Goal: Task Accomplishment & Management: Use online tool/utility

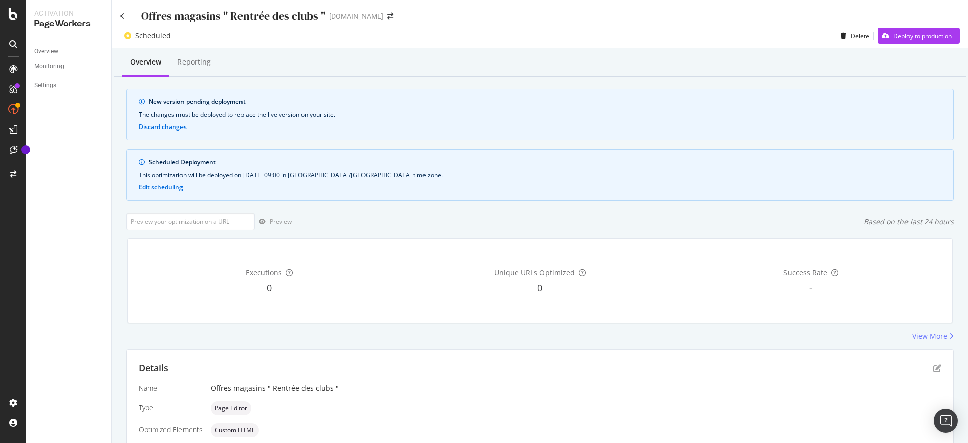
scroll to position [189, 0]
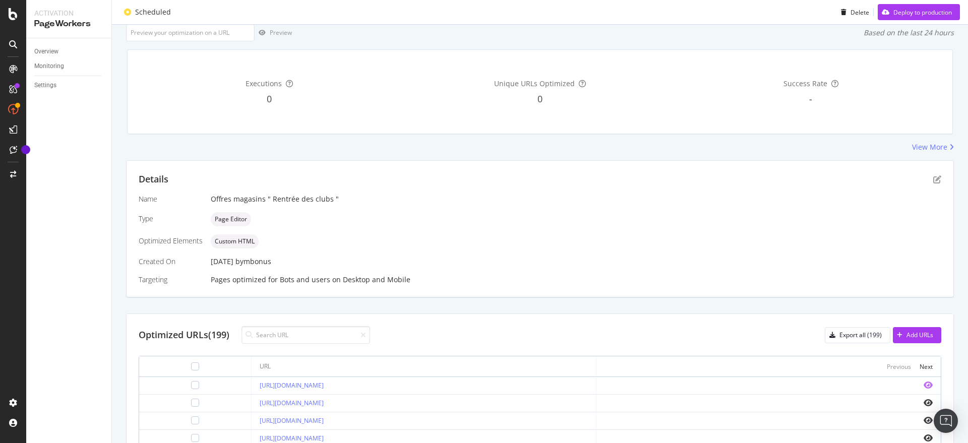
click at [924, 382] on icon "eye" at bounding box center [928, 385] width 9 height 8
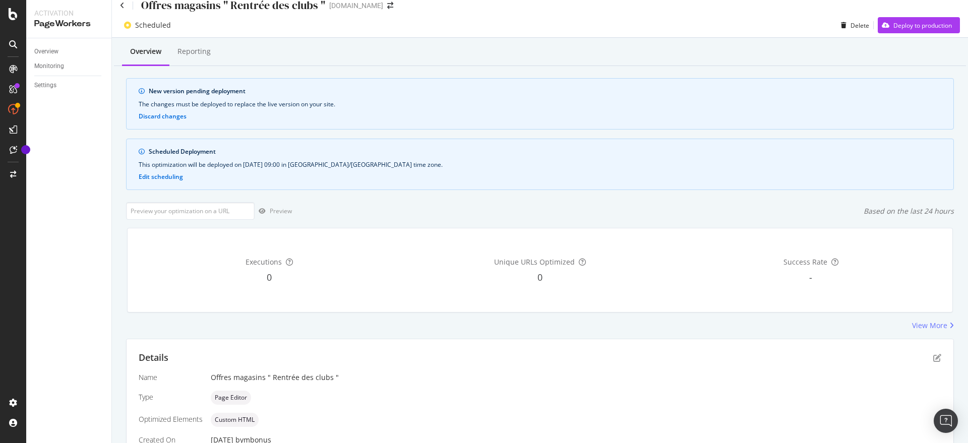
scroll to position [0, 0]
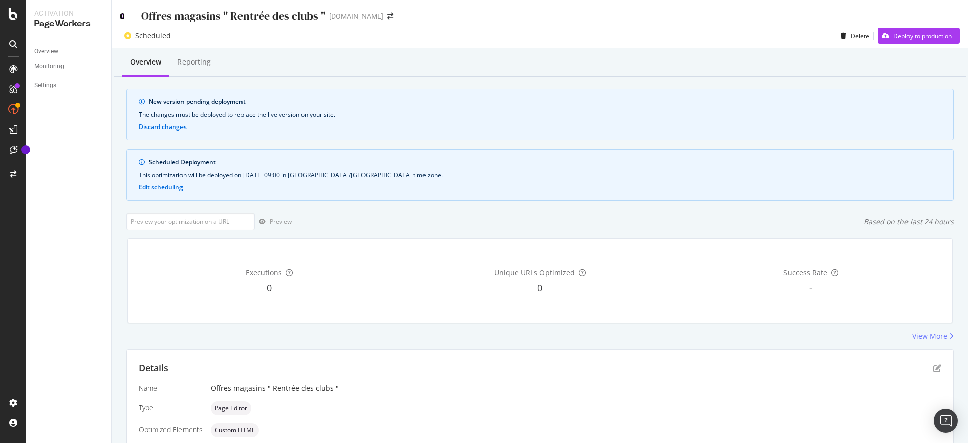
click at [123, 14] on icon at bounding box center [122, 16] width 5 height 7
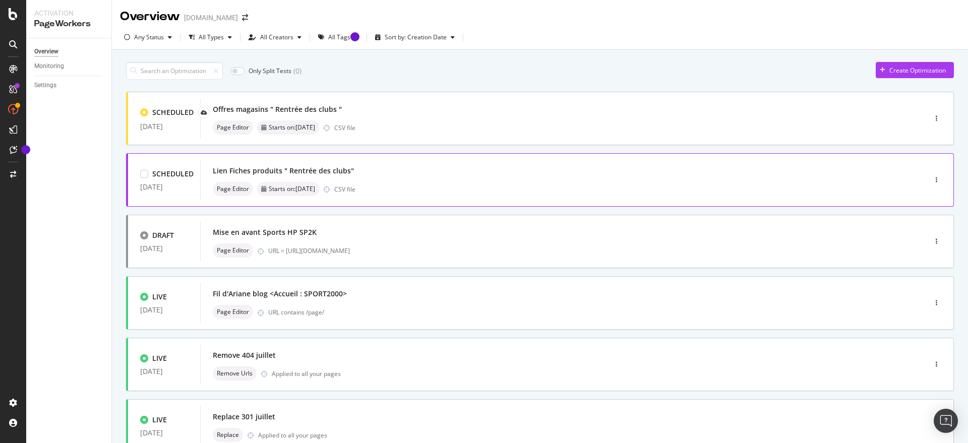
click at [766, 162] on div "Lien Fiches produits " Rentrée des clubs" Page Editor Starts on: 25th August CS…" at bounding box center [547, 180] width 695 height 40
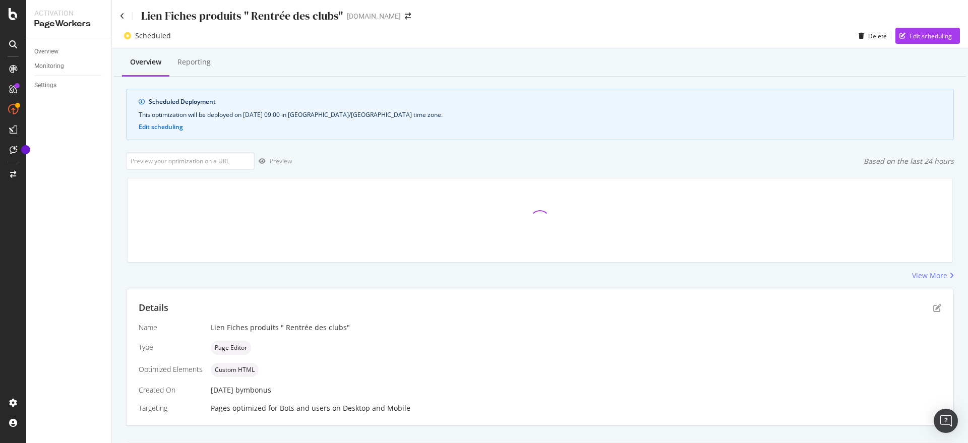
scroll to position [154, 0]
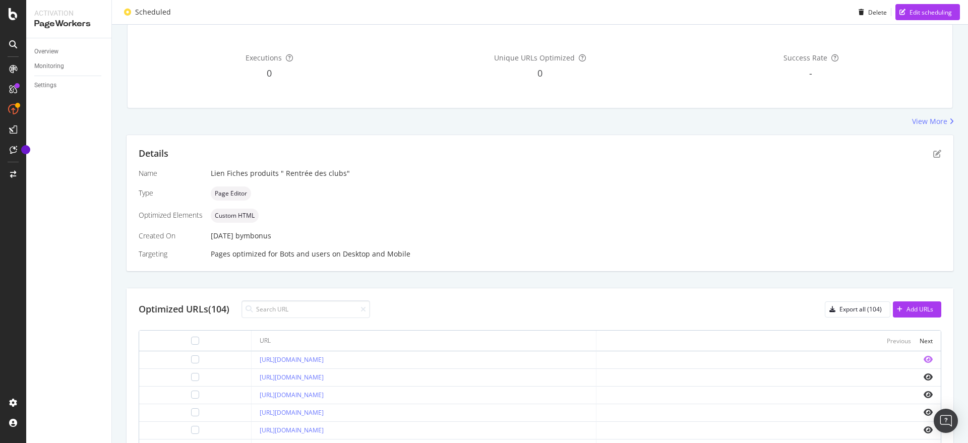
click at [924, 358] on icon "eye" at bounding box center [928, 360] width 9 height 8
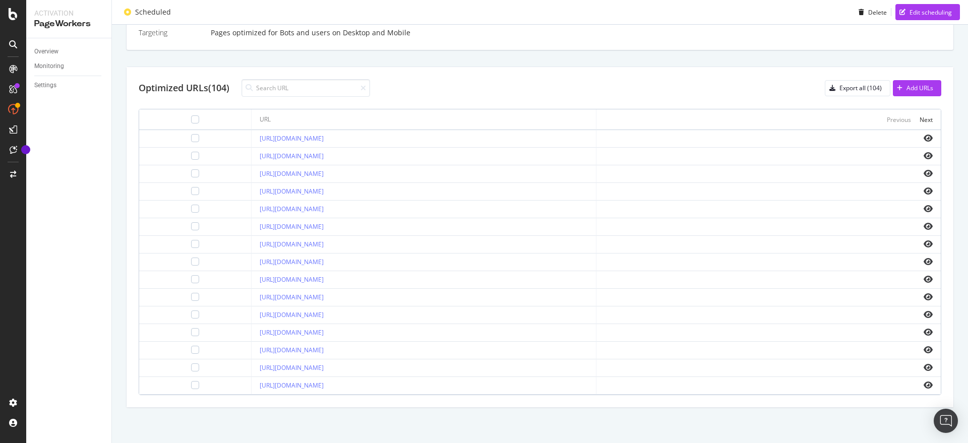
scroll to position [0, 0]
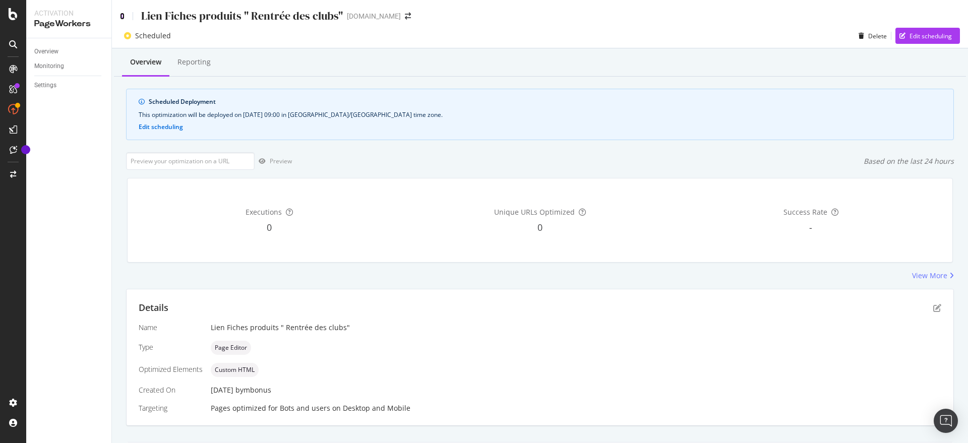
click at [123, 15] on icon at bounding box center [122, 16] width 5 height 7
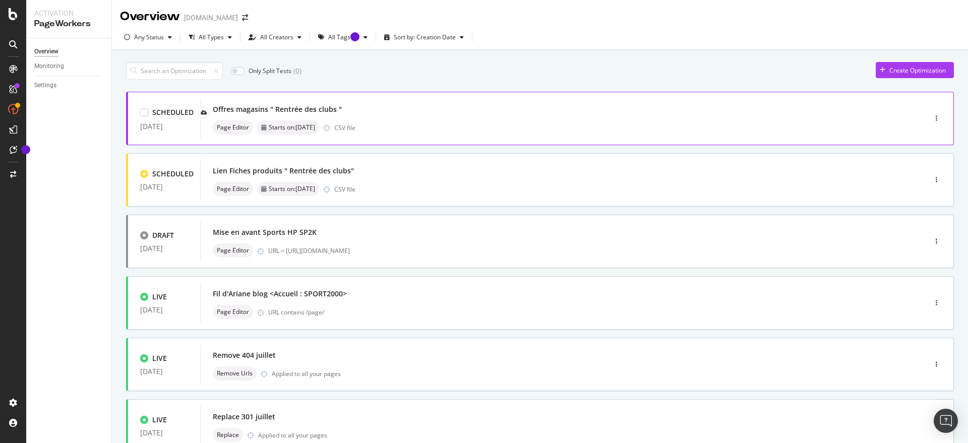
click at [478, 124] on div "Page Editor Starts on: 25th August CSV file" at bounding box center [548, 128] width 671 height 14
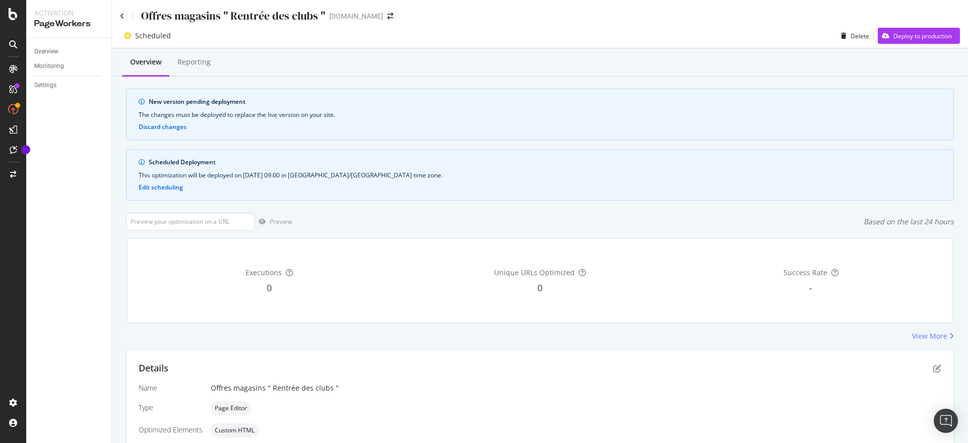
scroll to position [254, 0]
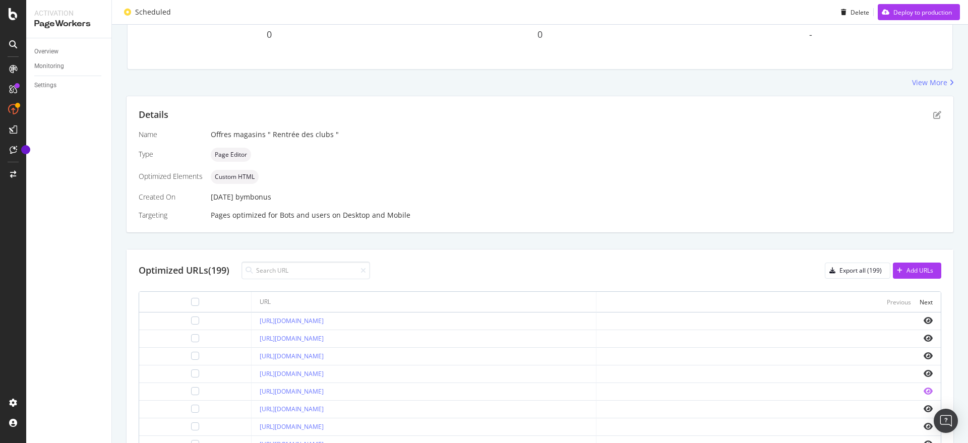
click at [924, 389] on icon "eye" at bounding box center [928, 391] width 9 height 8
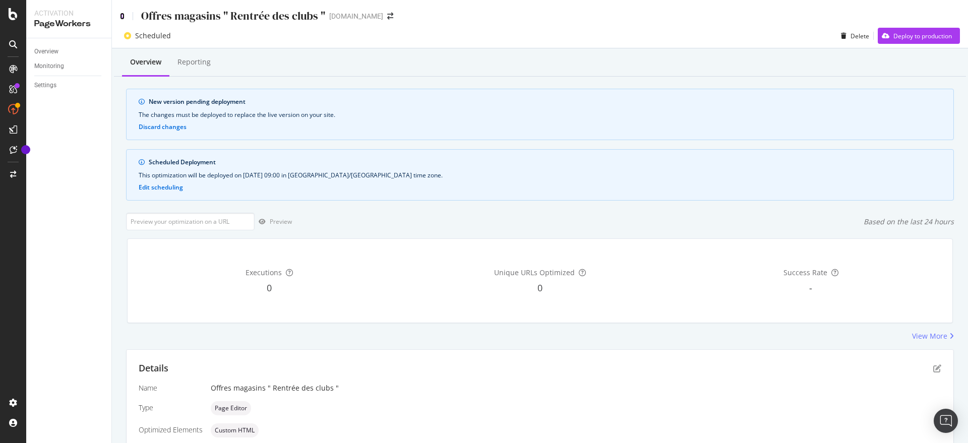
click at [123, 14] on icon at bounding box center [122, 16] width 5 height 7
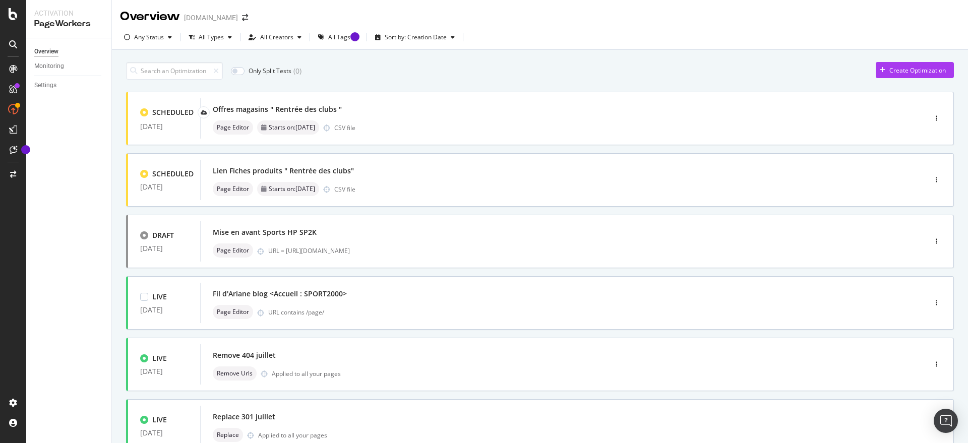
scroll to position [321, 0]
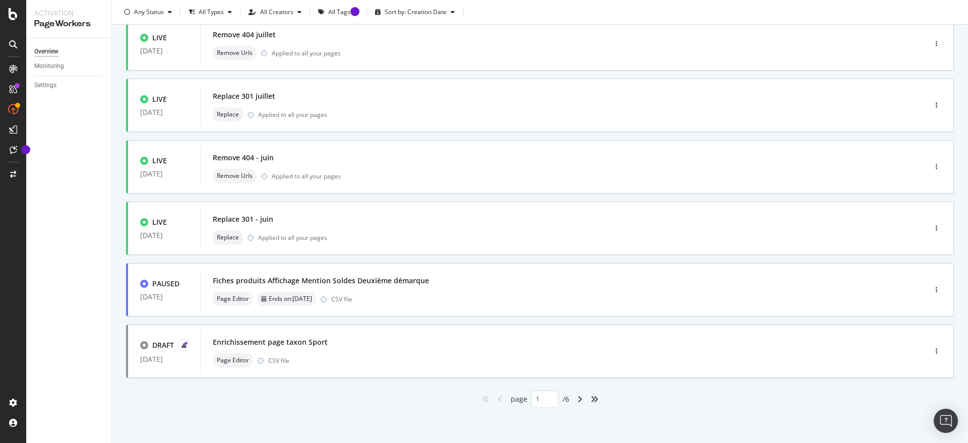
click at [587, 394] on div "angles-right" at bounding box center [595, 399] width 16 height 16
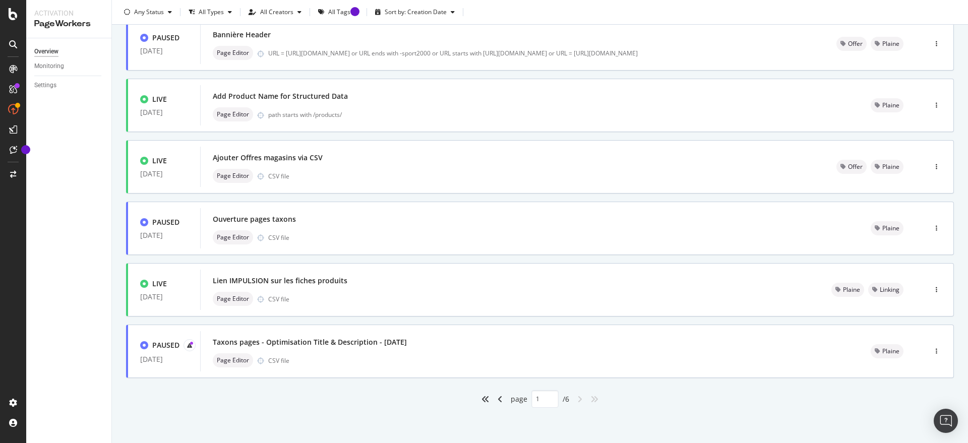
type input "6"
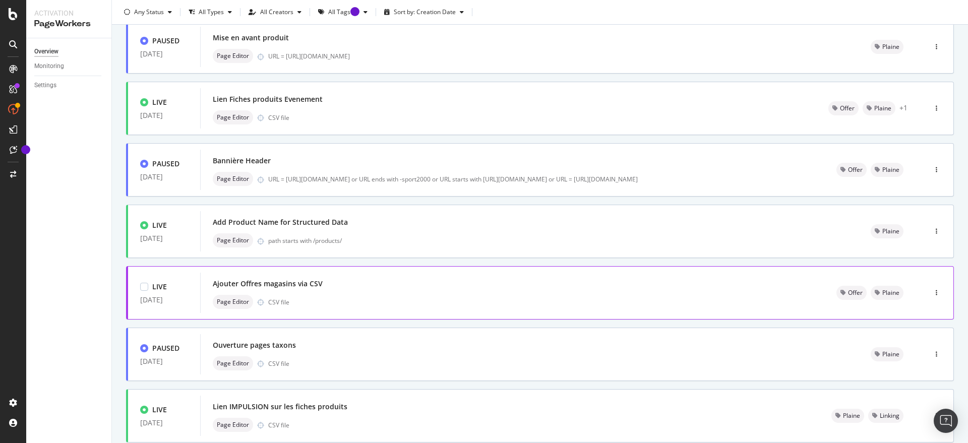
scroll to position [62, 0]
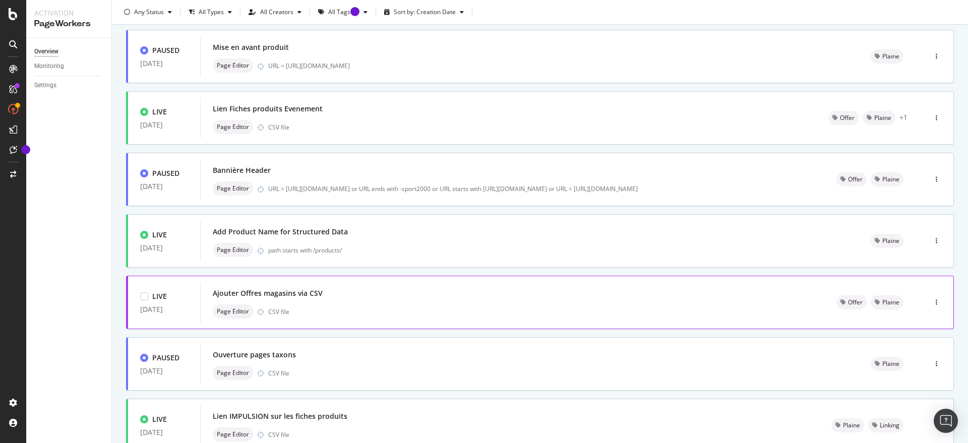
click at [796, 303] on div "Ajouter Offres magasins via CSV Page Editor CSV file" at bounding box center [513, 302] width 600 height 32
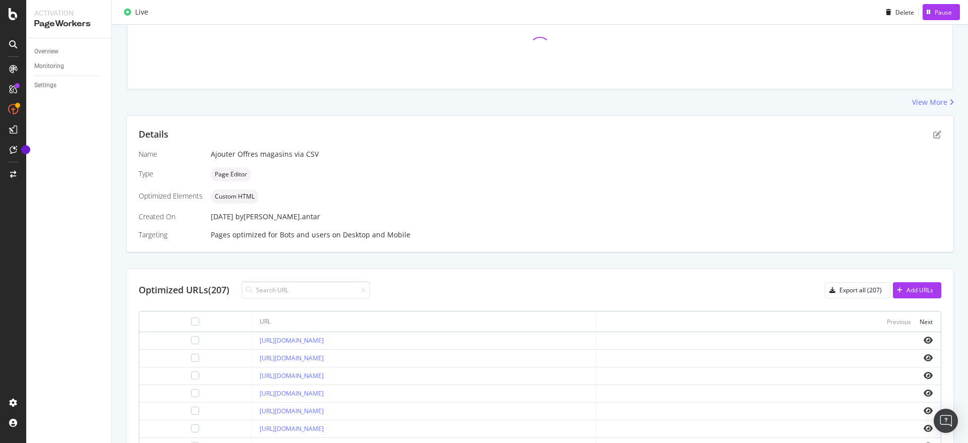
scroll to position [126, 0]
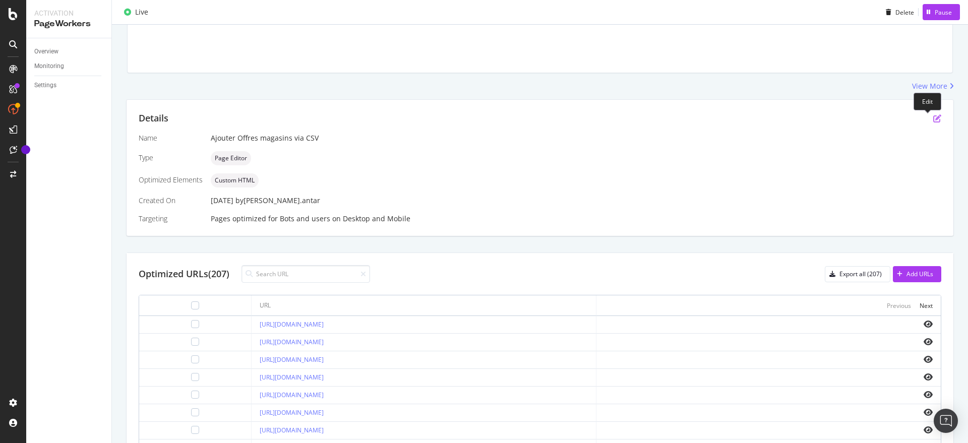
click at [933, 118] on icon "pen-to-square" at bounding box center [937, 118] width 8 height 8
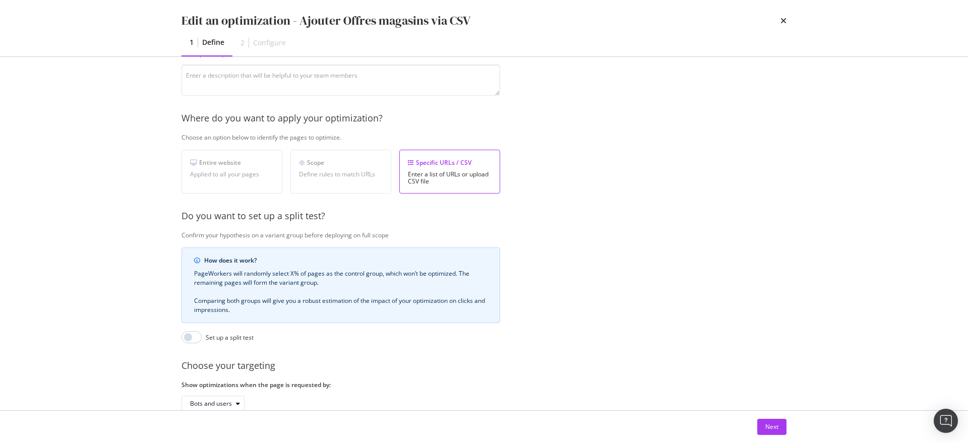
scroll to position [173, 0]
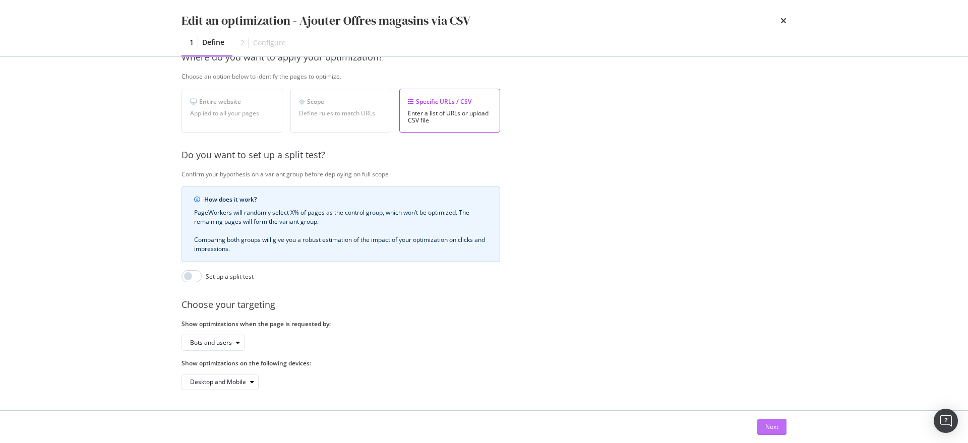
click at [774, 427] on div "Next" at bounding box center [772, 427] width 13 height 9
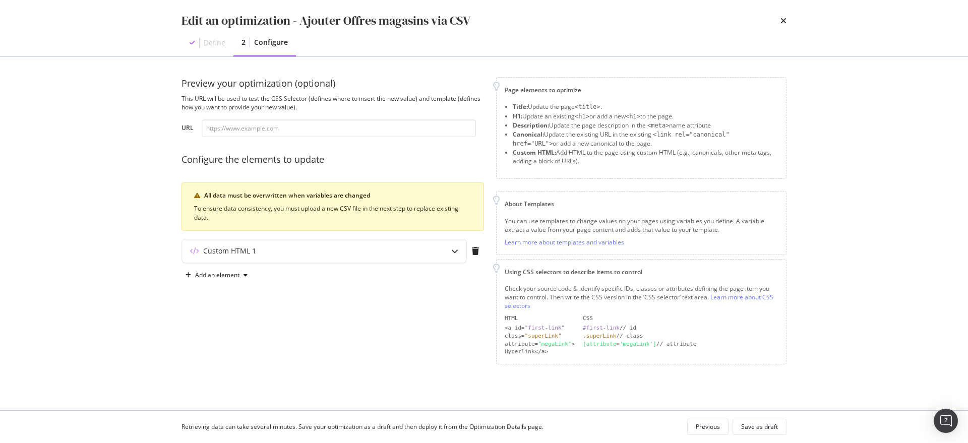
scroll to position [0, 0]
click at [332, 251] on div "Custom HTML 1" at bounding box center [304, 251] width 245 height 10
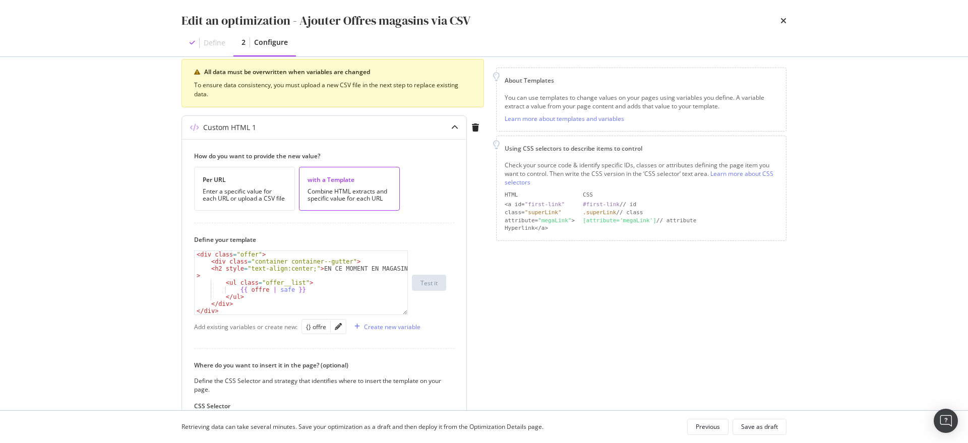
scroll to position [252, 0]
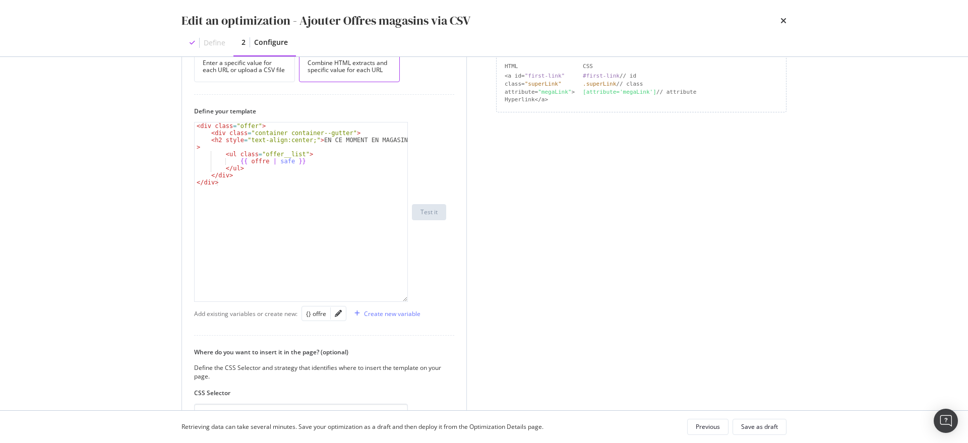
drag, startPoint x: 404, startPoint y: 182, endPoint x: 420, endPoint y: 297, distance: 116.5
click at [420, 297] on div "< div class = "offer" > < div class = "container container--gutter" > < h2 styl…" at bounding box center [320, 212] width 252 height 180
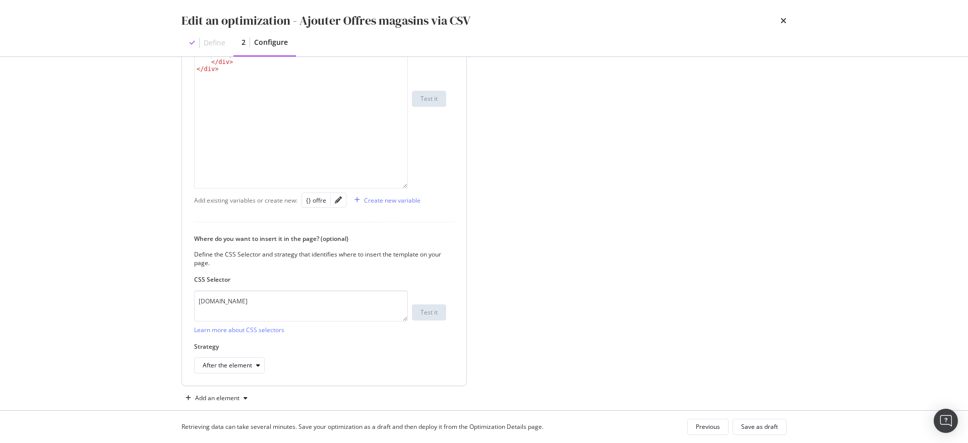
scroll to position [382, 0]
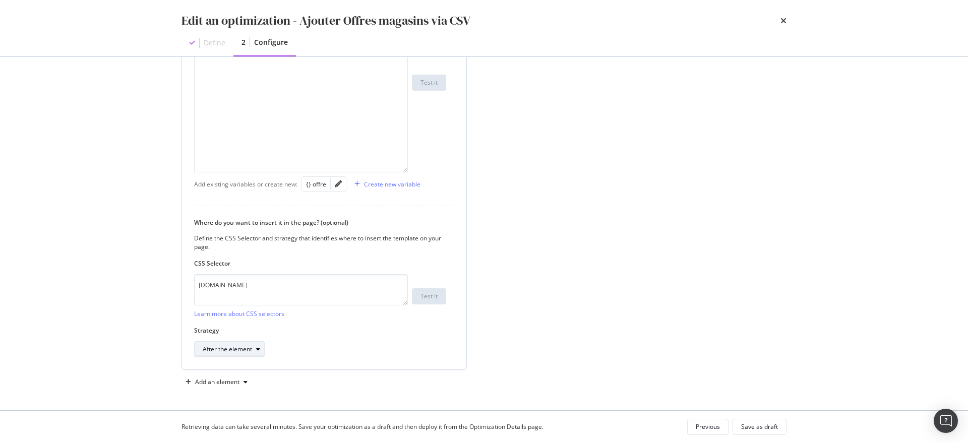
click at [262, 349] on div "modal" at bounding box center [258, 349] width 12 height 6
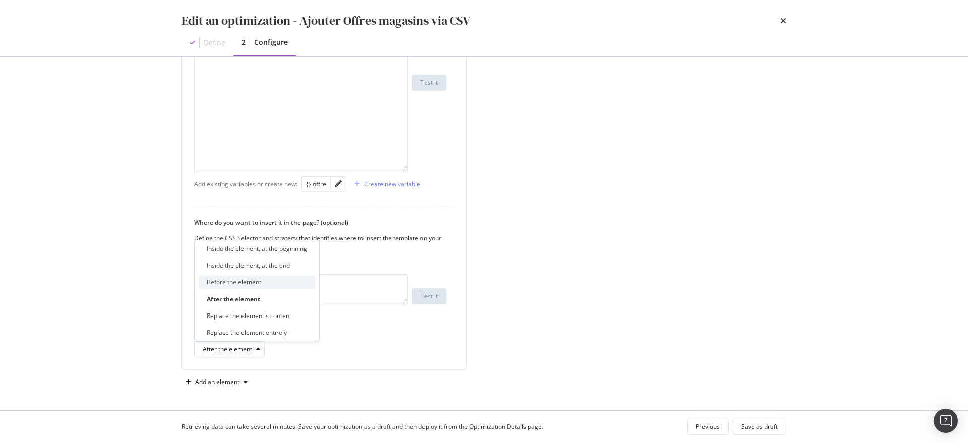
click at [248, 284] on div "Before the element" at bounding box center [234, 282] width 54 height 9
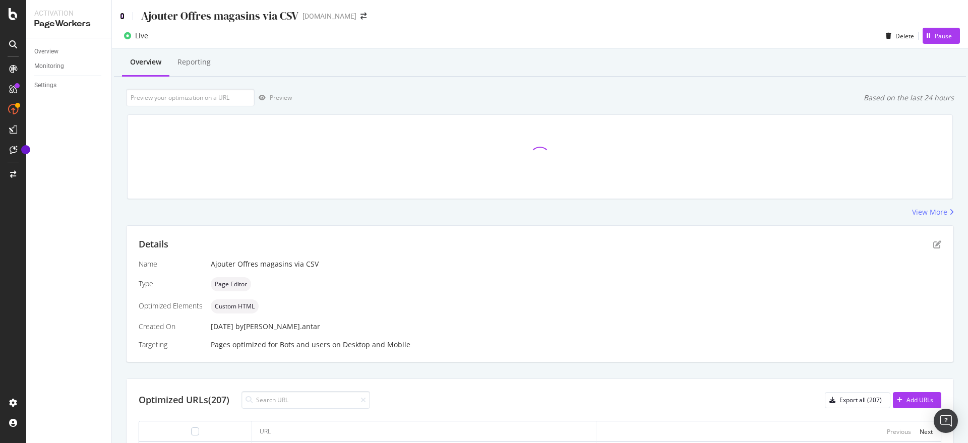
click at [123, 13] on icon at bounding box center [122, 16] width 5 height 7
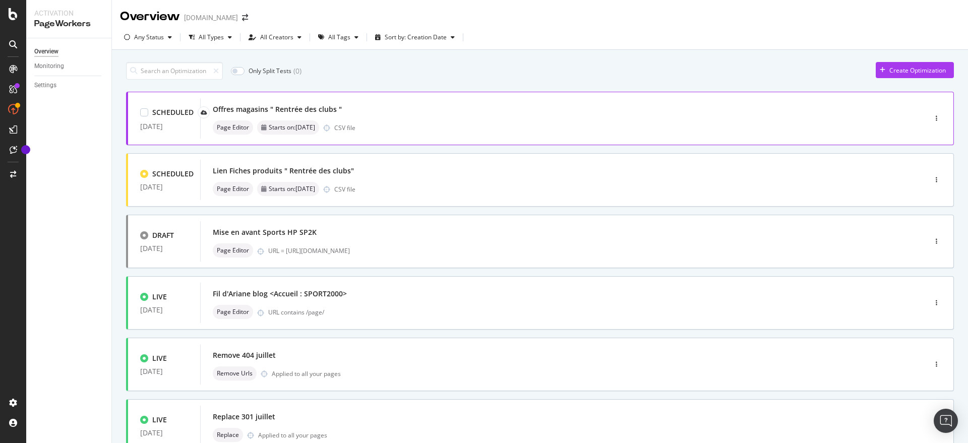
click at [456, 105] on div "Offres magasins " Rentrée des clubs "" at bounding box center [548, 109] width 671 height 14
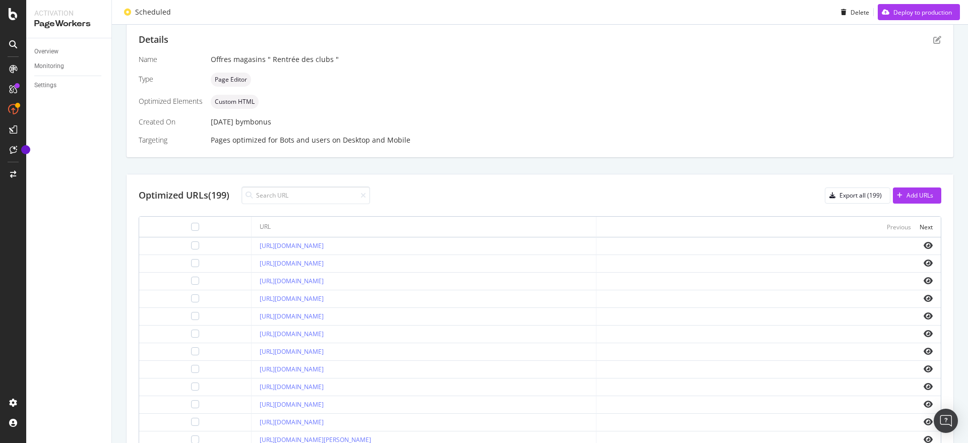
scroll to position [342, 0]
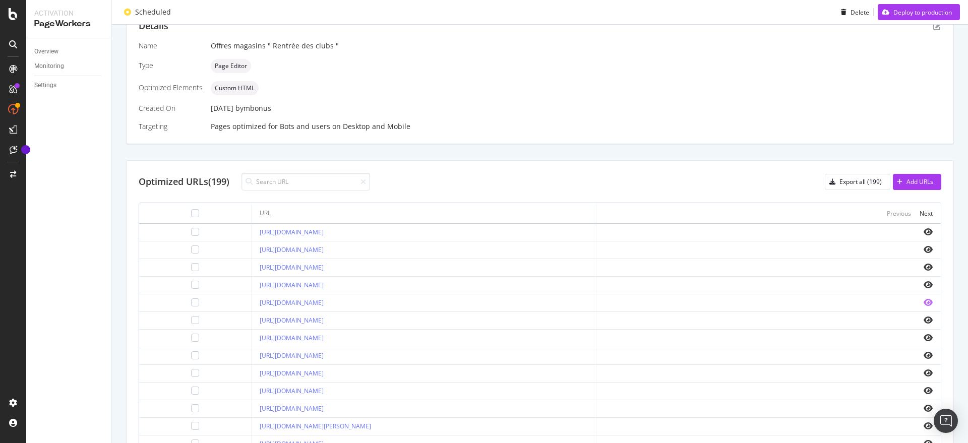
click at [924, 300] on icon "eye" at bounding box center [928, 303] width 9 height 8
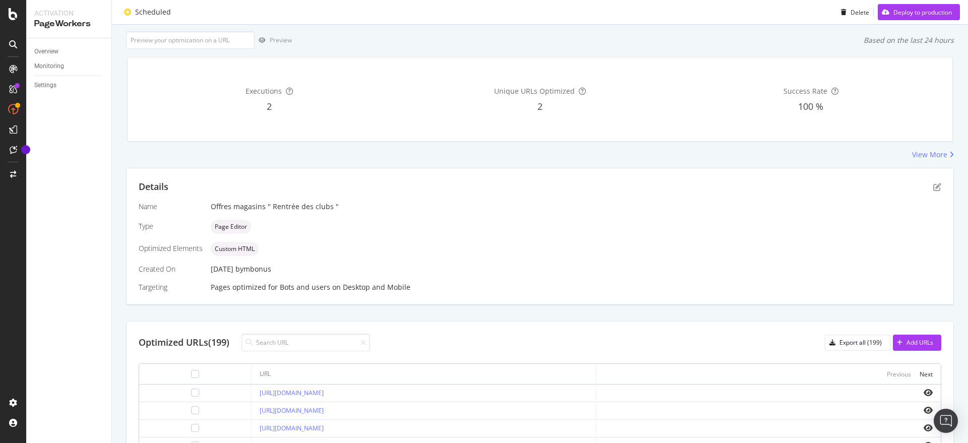
scroll to position [189, 0]
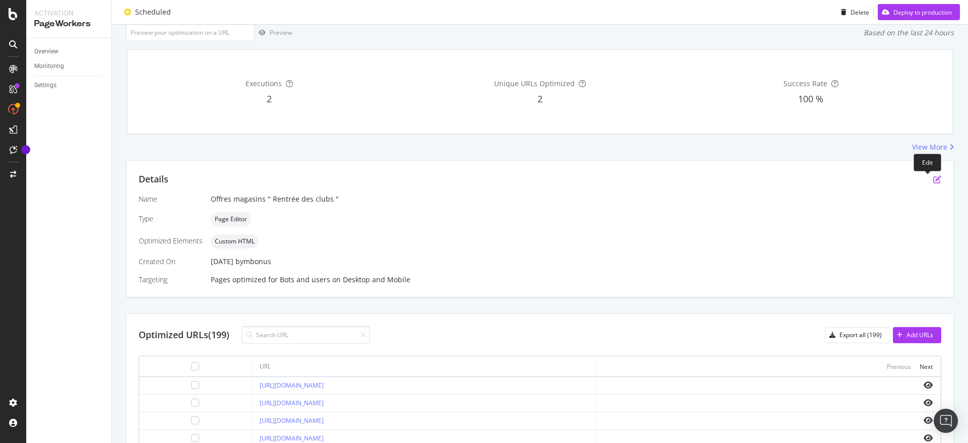
click at [933, 179] on icon "pen-to-square" at bounding box center [937, 180] width 8 height 8
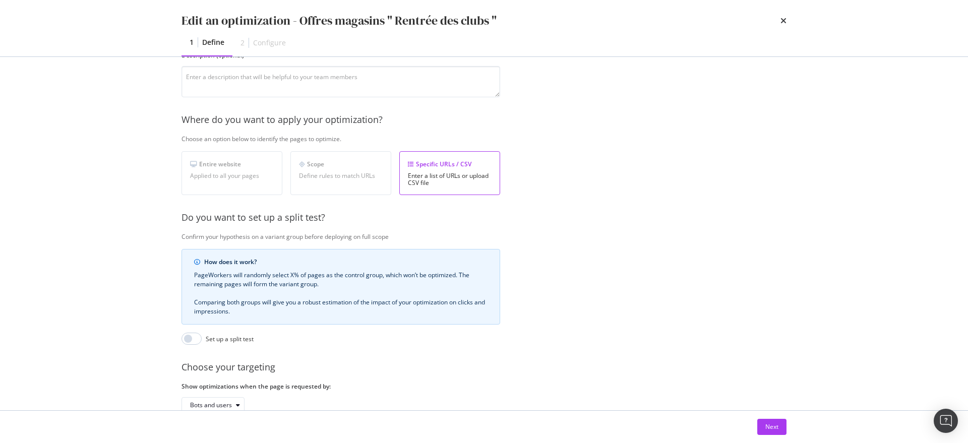
scroll to position [173, 0]
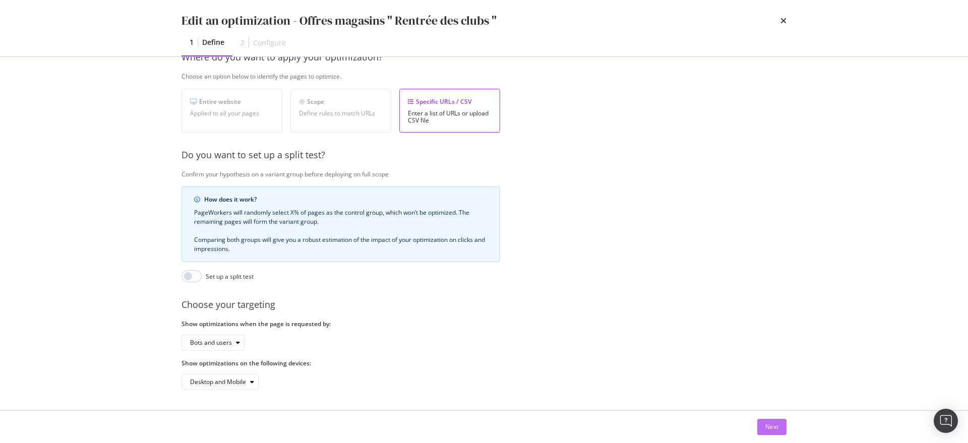
click at [765, 423] on button "Next" at bounding box center [771, 427] width 29 height 16
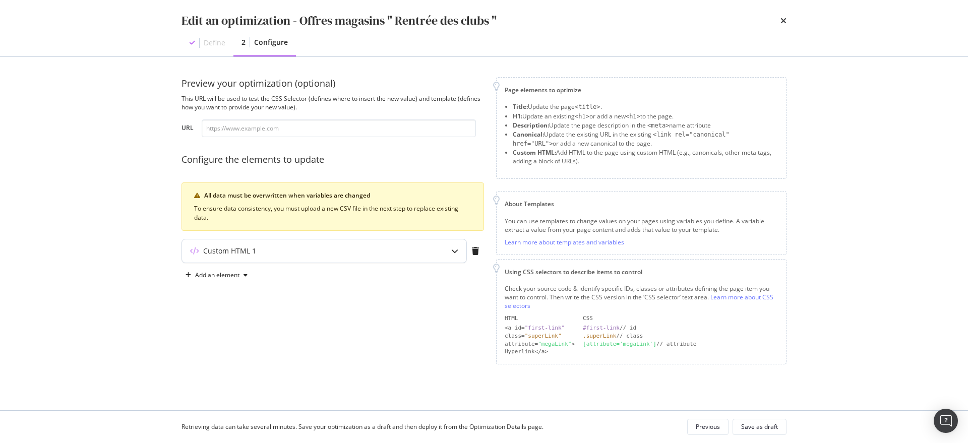
click at [323, 253] on div "Custom HTML 1" at bounding box center [304, 251] width 245 height 10
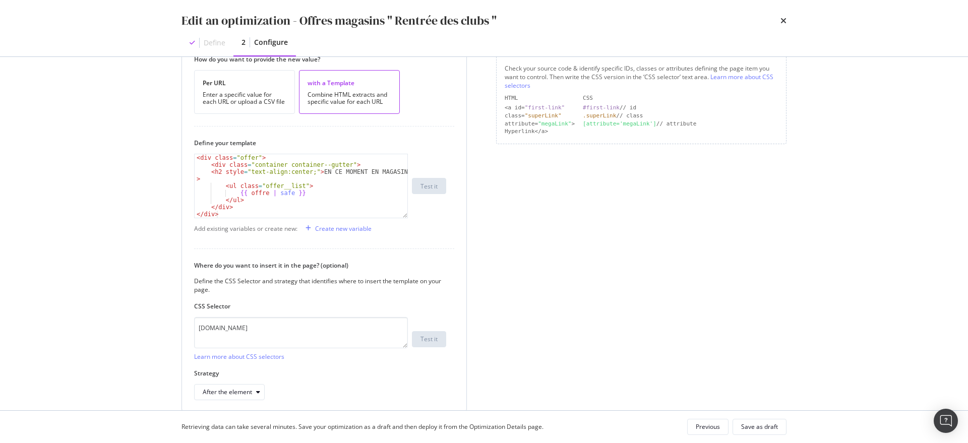
scroll to position [200, 0]
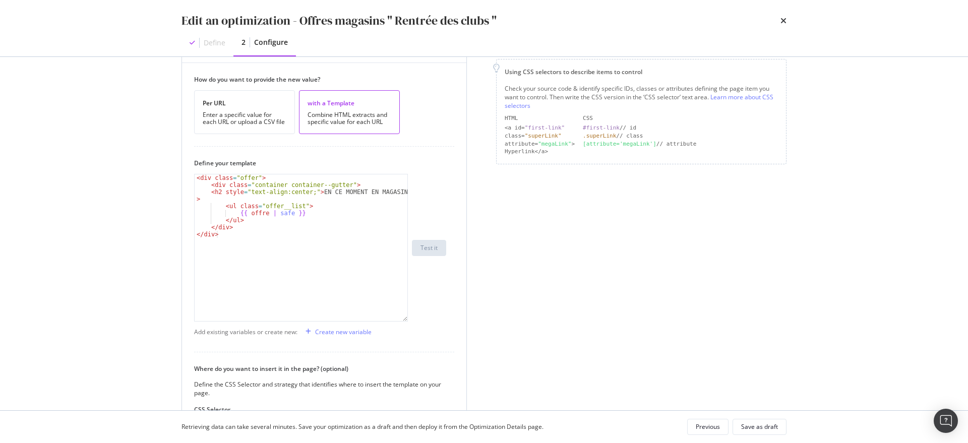
drag, startPoint x: 405, startPoint y: 234, endPoint x: 407, endPoint y: 326, distance: 91.8
click at [407, 322] on div "< div class = "offer" > < div class = "container container--gutter" > < h2 styl…" at bounding box center [301, 248] width 214 height 148
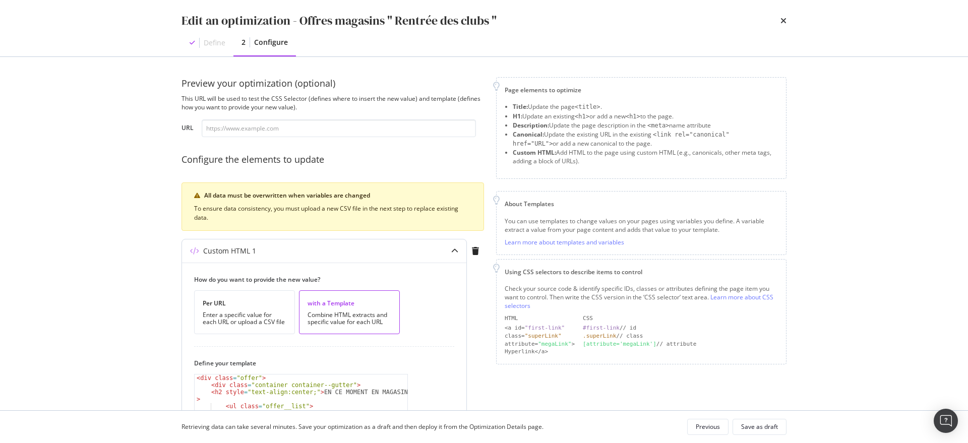
scroll to position [355, 0]
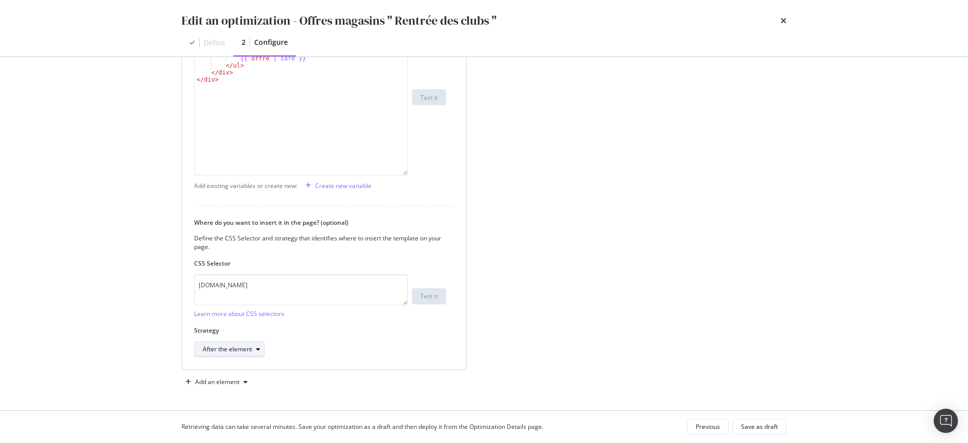
click at [229, 354] on div "After the element" at bounding box center [234, 349] width 62 height 14
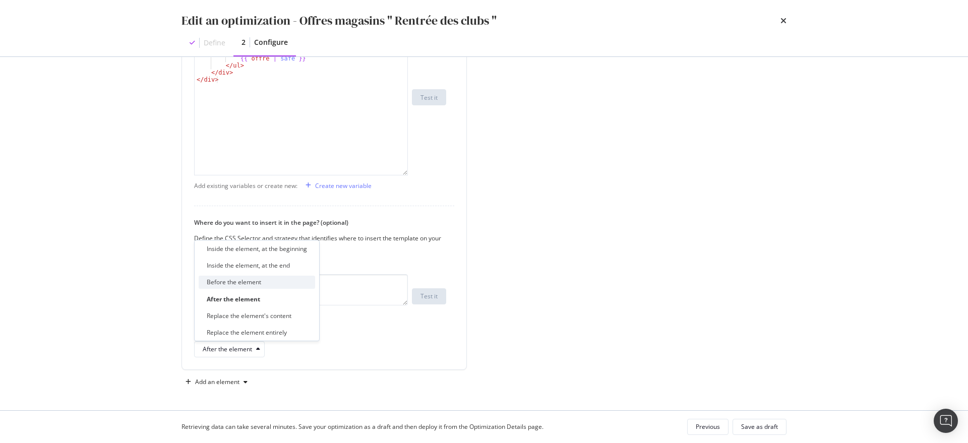
click at [248, 284] on div "Before the element" at bounding box center [234, 282] width 54 height 9
click at [339, 186] on div "Create new variable" at bounding box center [343, 186] width 56 height 9
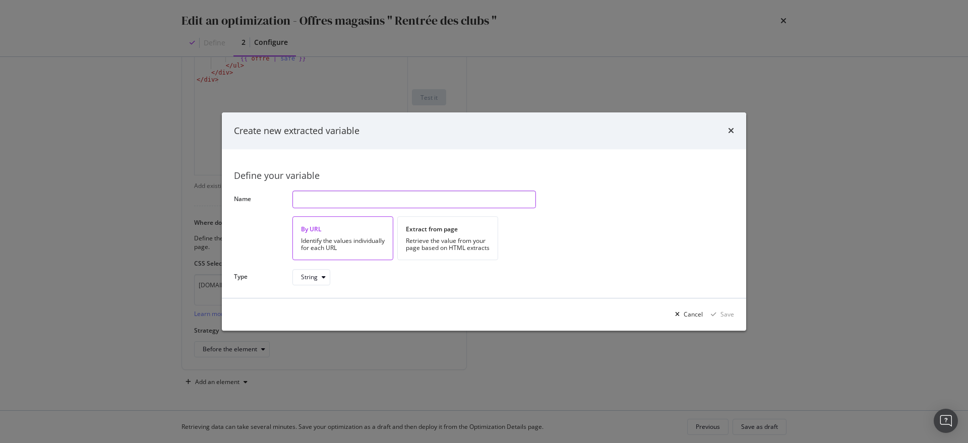
click at [342, 203] on input "modal" at bounding box center [415, 200] width 244 height 18
paste input "offre"
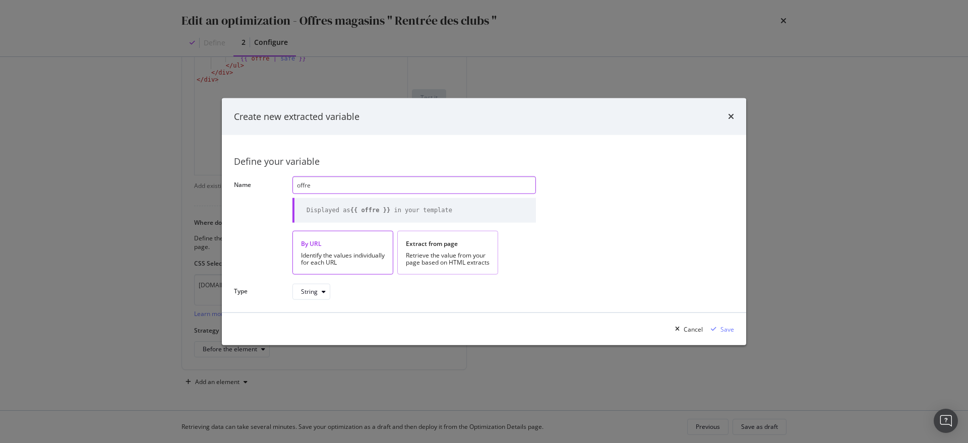
type input "offre"
click at [430, 241] on div "Extract from page" at bounding box center [448, 244] width 84 height 9
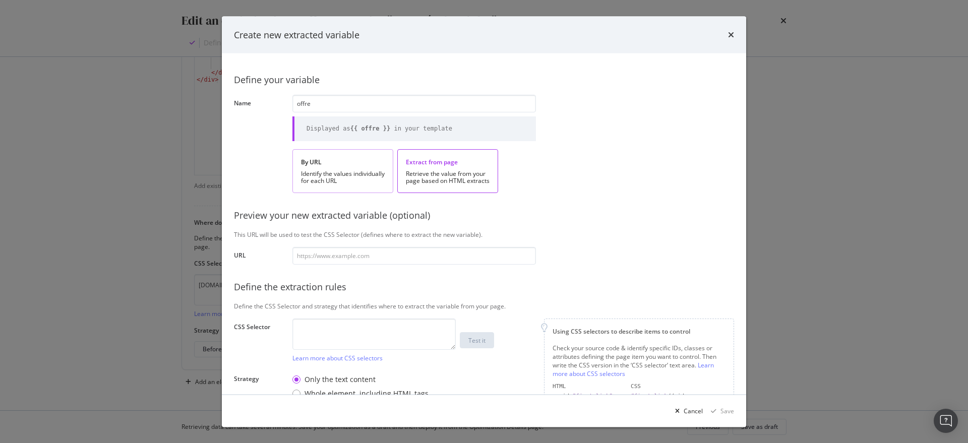
click at [362, 178] on div "Identify the values individually for each URL" at bounding box center [343, 177] width 84 height 14
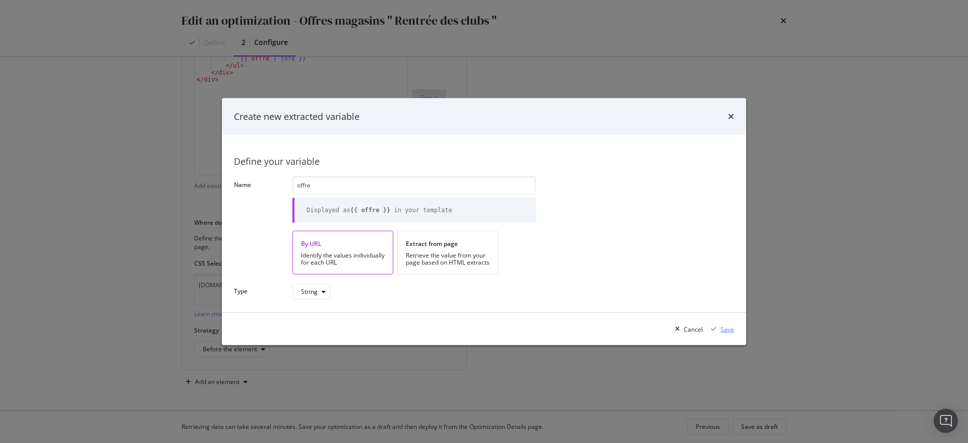
click at [727, 325] on div "Save" at bounding box center [728, 329] width 14 height 9
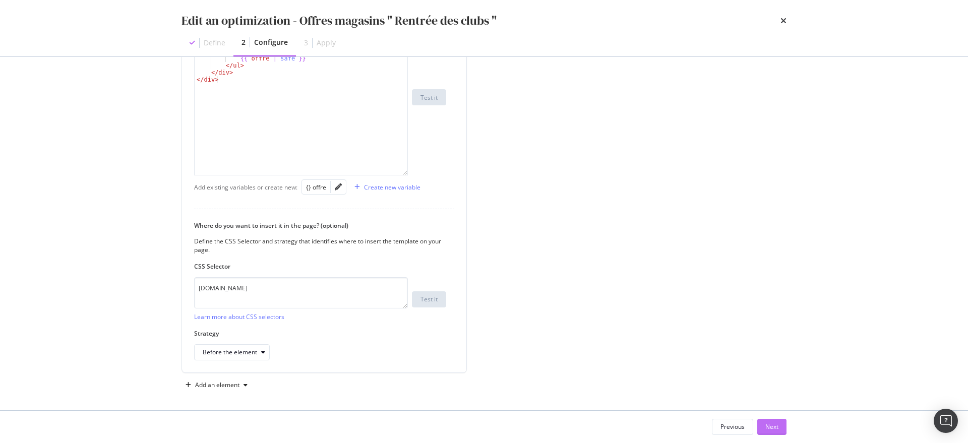
click at [776, 424] on div "Next" at bounding box center [772, 427] width 13 height 9
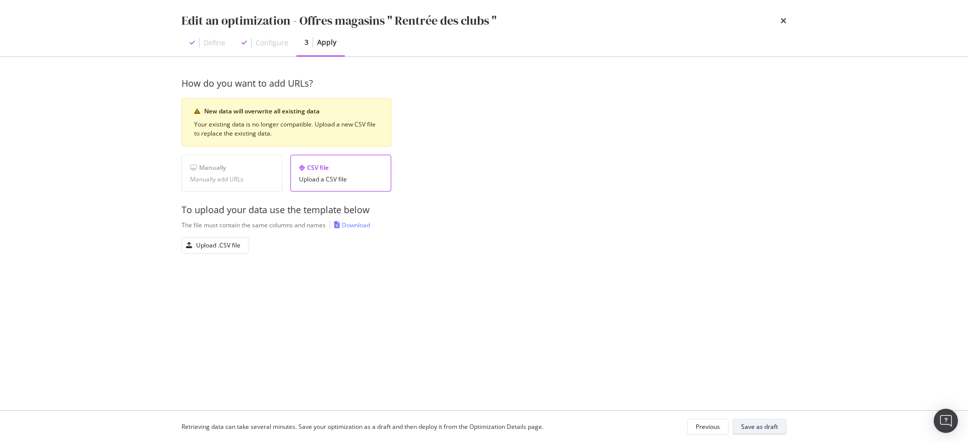
scroll to position [0, 0]
click at [762, 426] on div "Save as draft" at bounding box center [759, 427] width 37 height 9
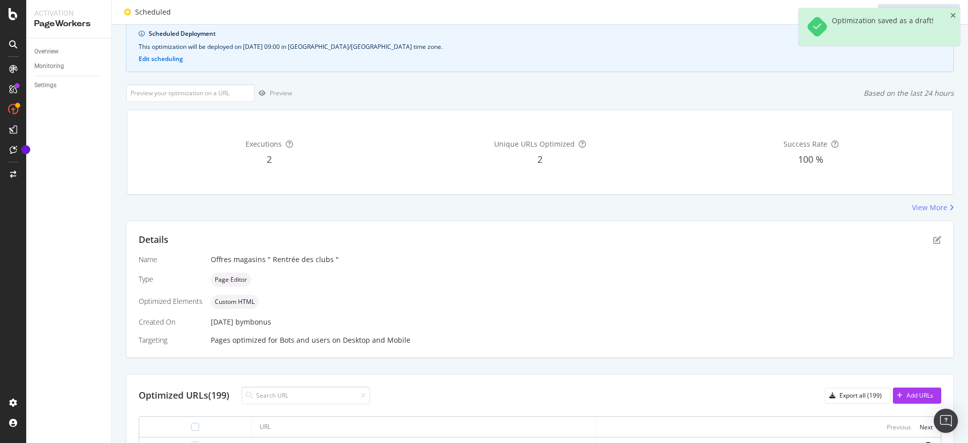
scroll to position [250, 0]
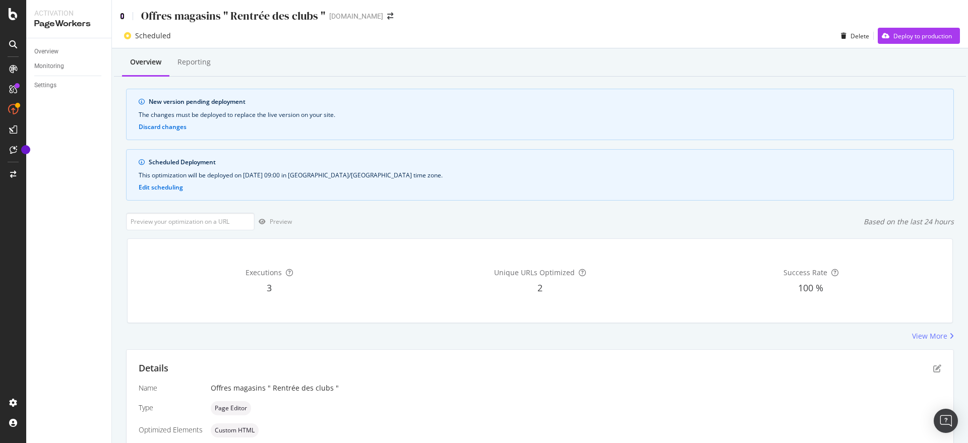
click at [121, 15] on icon at bounding box center [122, 16] width 5 height 7
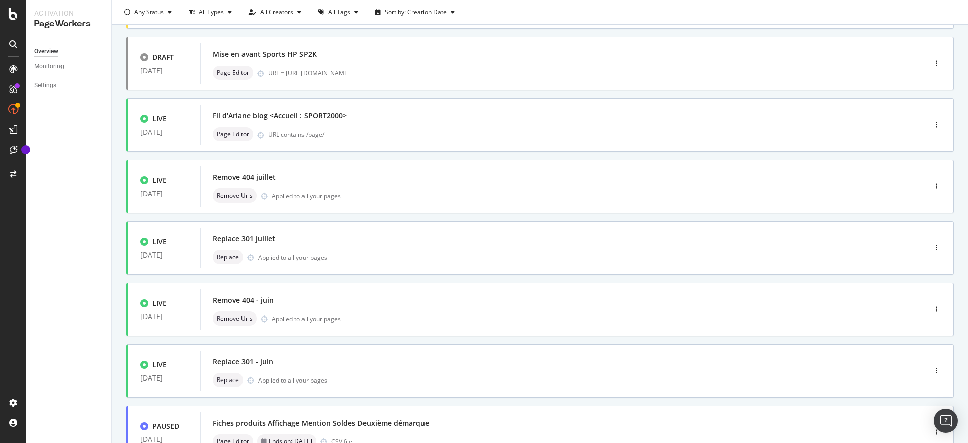
scroll to position [321, 0]
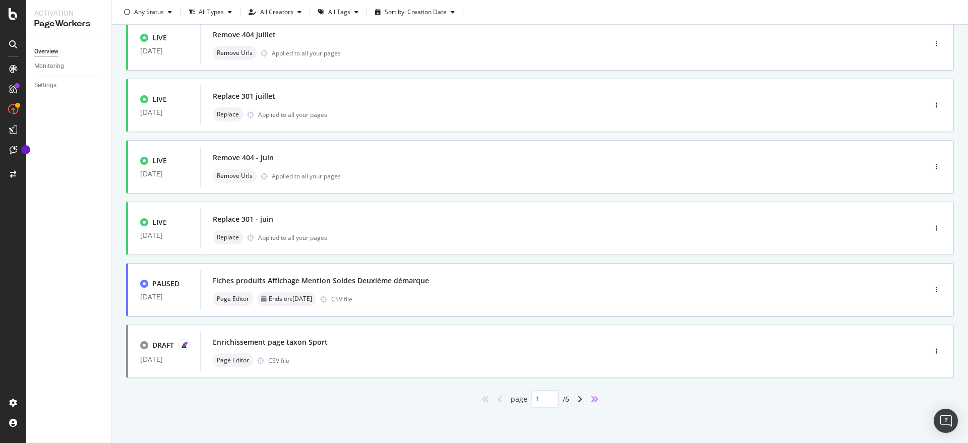
click at [591, 400] on icon "angles-right" at bounding box center [595, 399] width 8 height 8
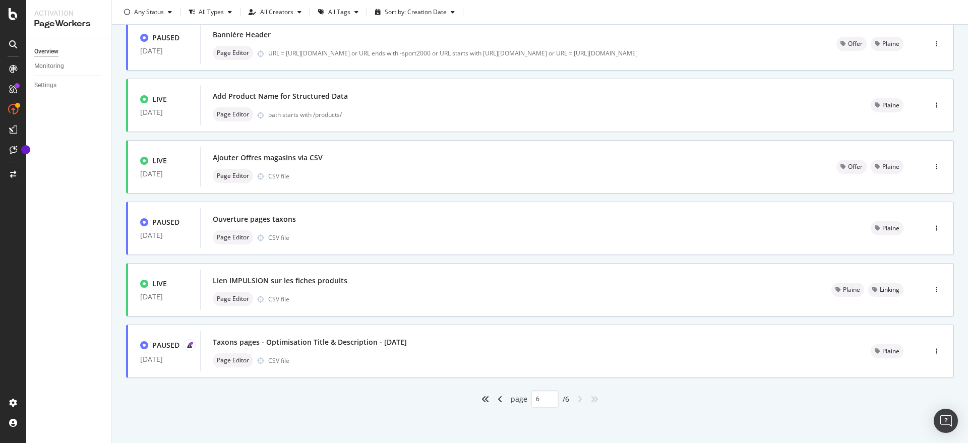
type input "6"
click at [337, 161] on div "Ajouter Offres magasins via CSV" at bounding box center [513, 158] width 600 height 14
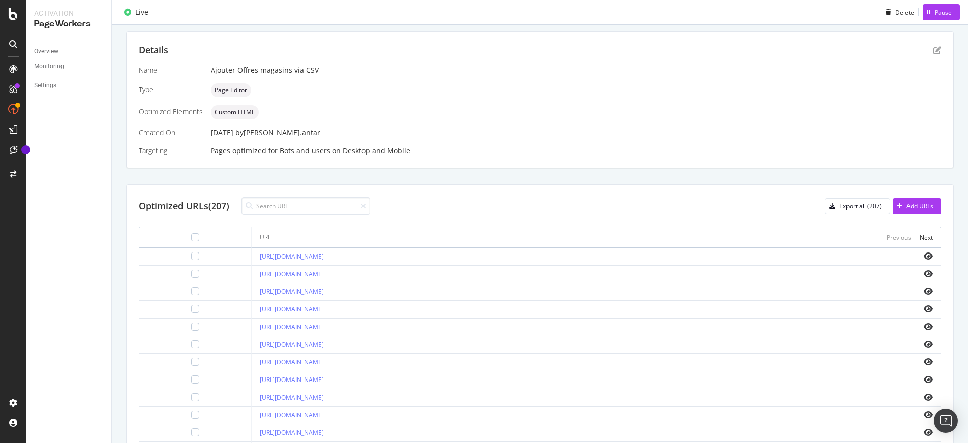
scroll to position [126, 0]
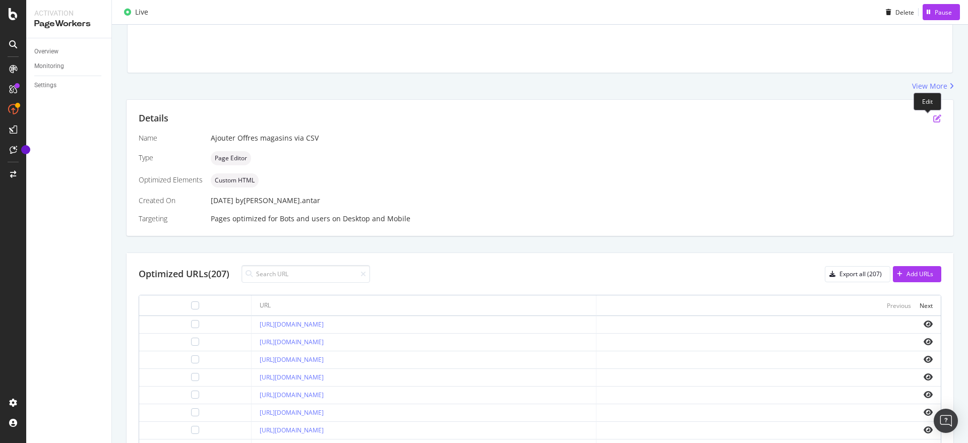
click at [933, 115] on icon "pen-to-square" at bounding box center [937, 118] width 8 height 8
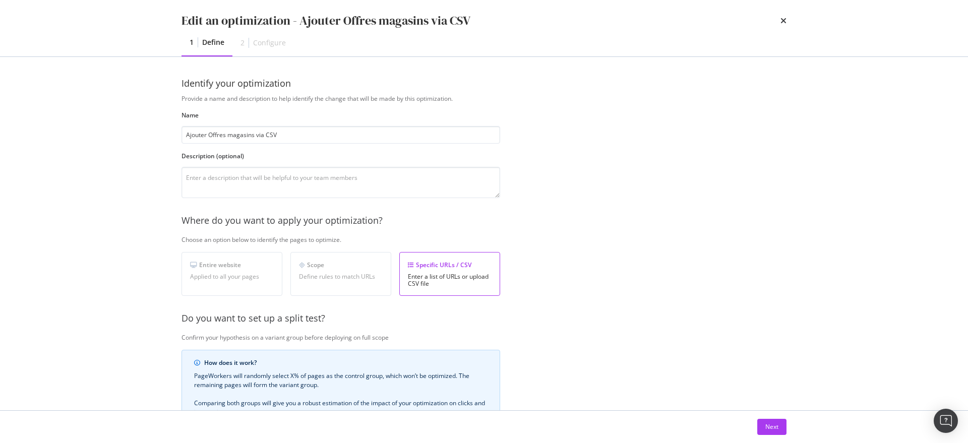
scroll to position [173, 0]
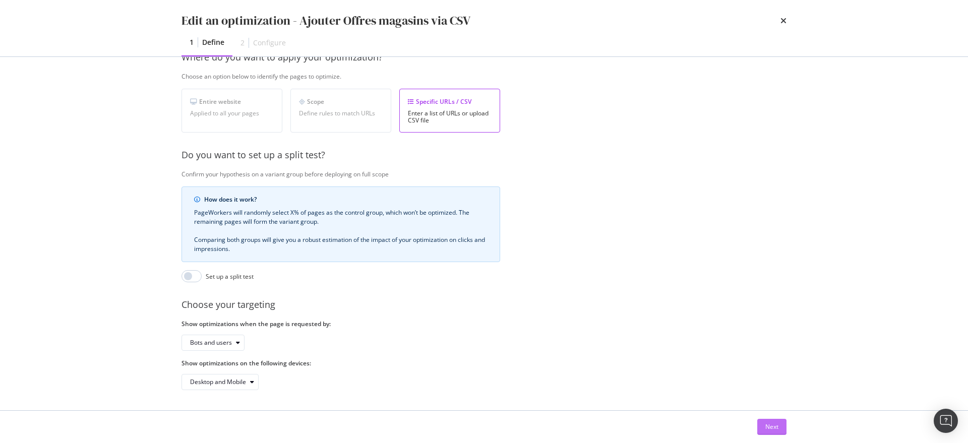
click at [778, 430] on div "Next" at bounding box center [772, 427] width 13 height 9
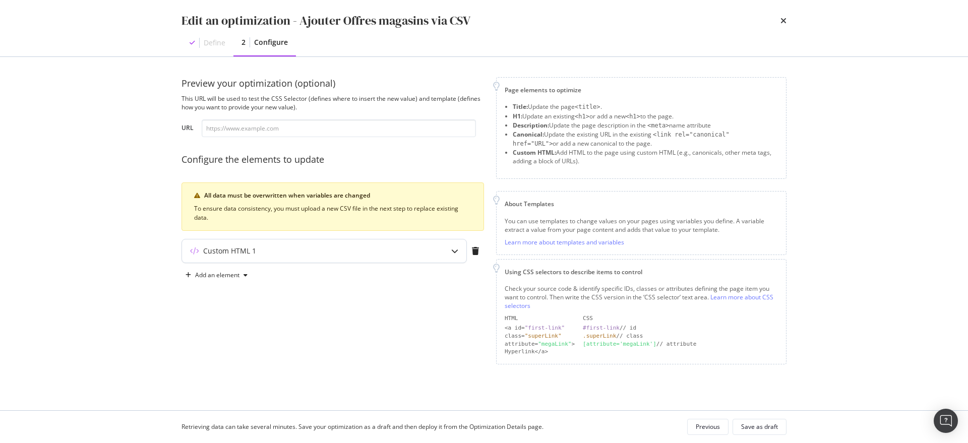
click at [454, 250] on icon "modal" at bounding box center [454, 251] width 7 height 7
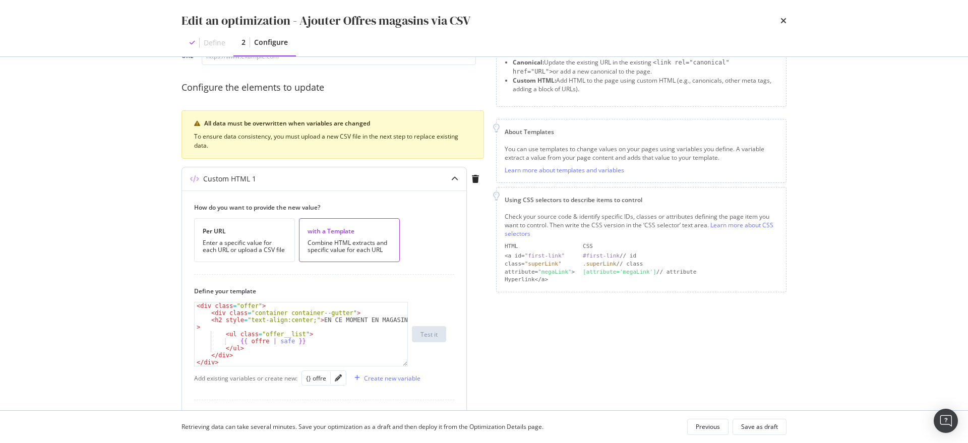
scroll to position [189, 0]
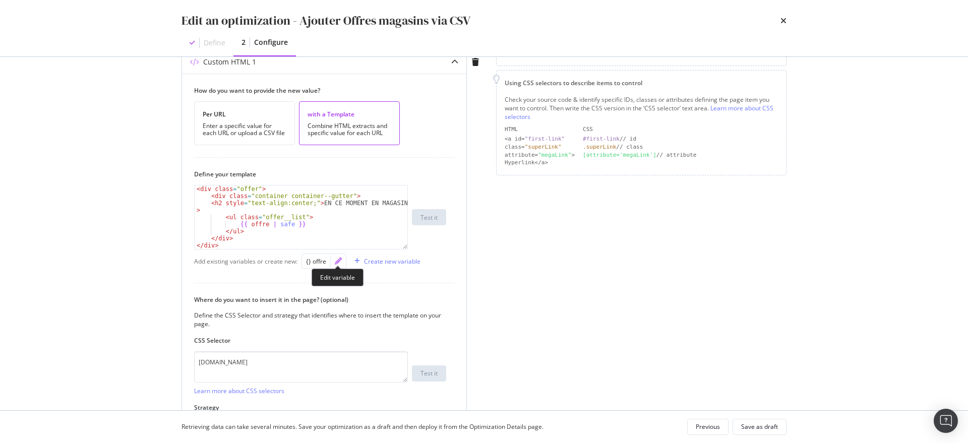
click at [339, 259] on icon "pencil" at bounding box center [338, 261] width 7 height 7
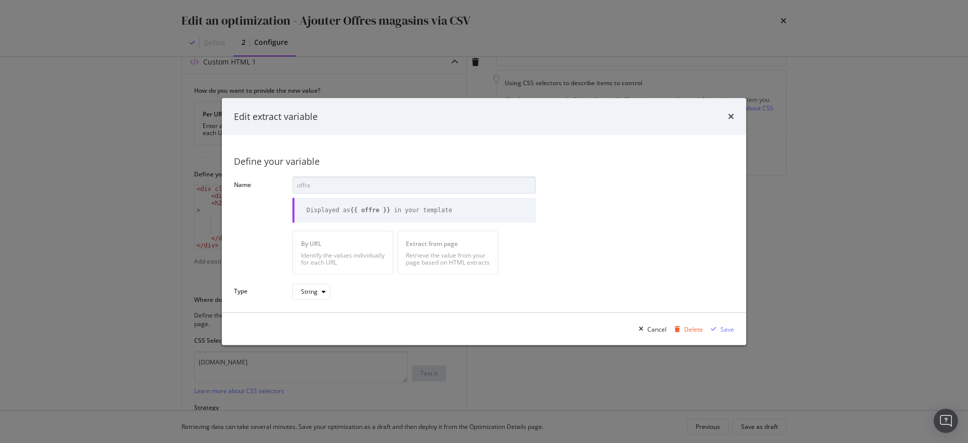
click at [363, 209] on b "{{ offre }}" at bounding box center [370, 210] width 40 height 7
copy div "Displayed as {{ offre }} in your template"
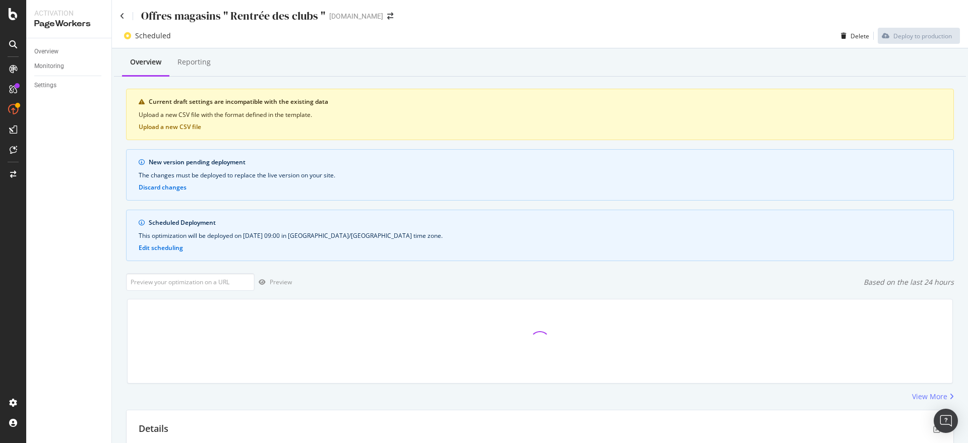
scroll to position [363, 0]
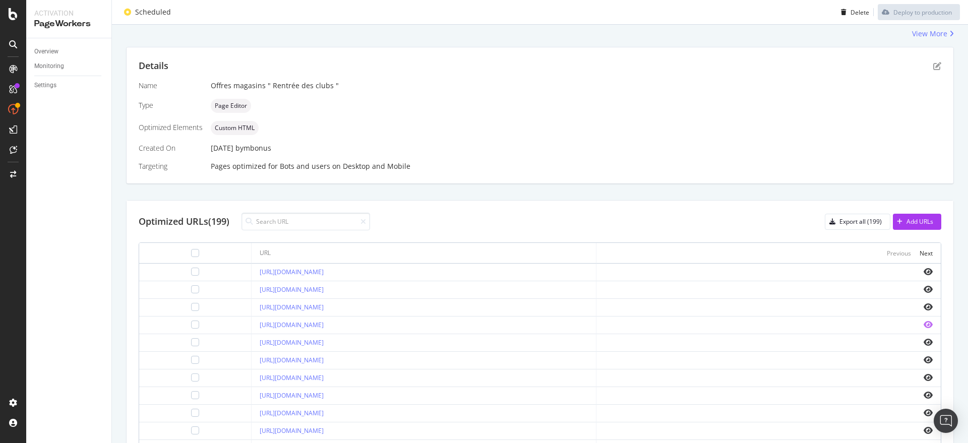
click at [924, 325] on icon "eye" at bounding box center [928, 325] width 9 height 8
click at [933, 66] on icon "pen-to-square" at bounding box center [937, 66] width 8 height 8
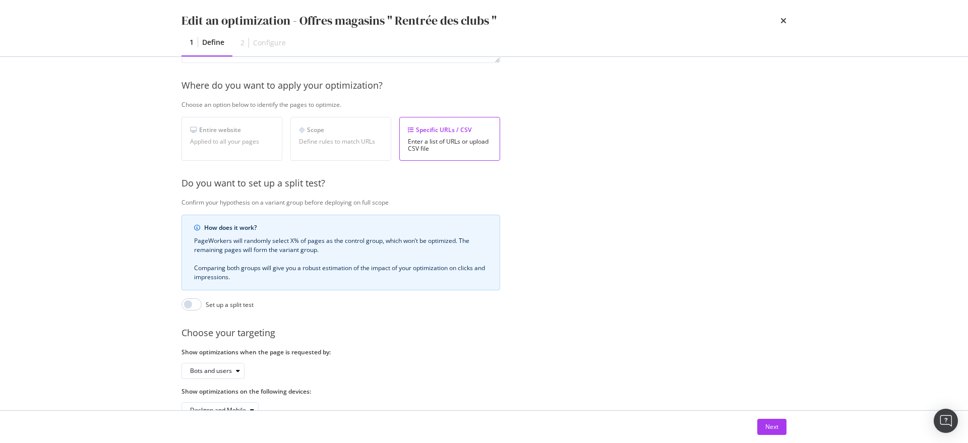
scroll to position [173, 0]
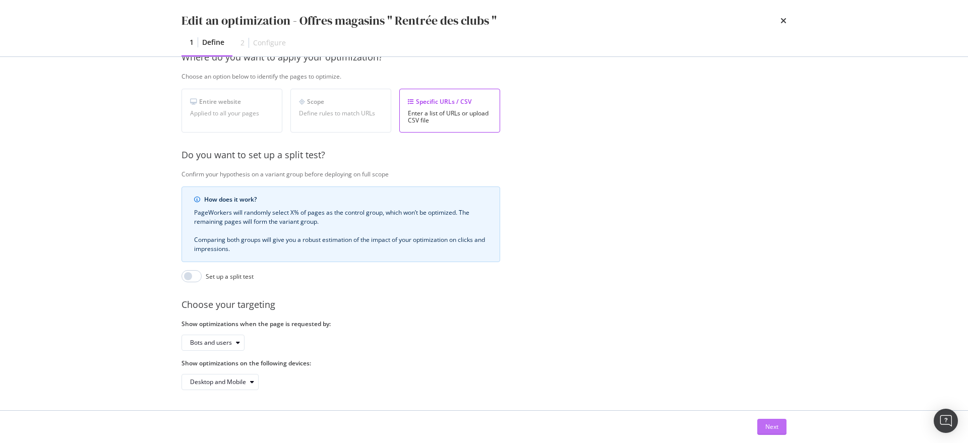
click at [774, 426] on div "Next" at bounding box center [772, 427] width 13 height 9
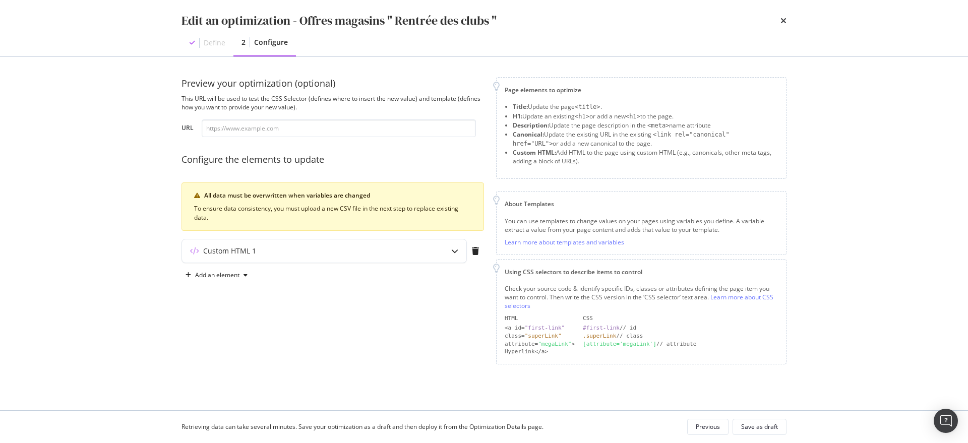
scroll to position [0, 0]
click at [273, 250] on div "Custom HTML 1" at bounding box center [304, 251] width 245 height 10
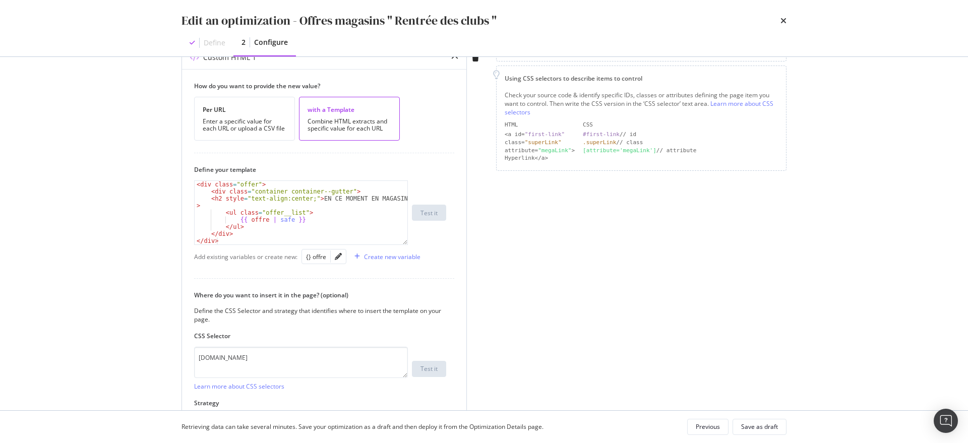
scroll to position [266, 0]
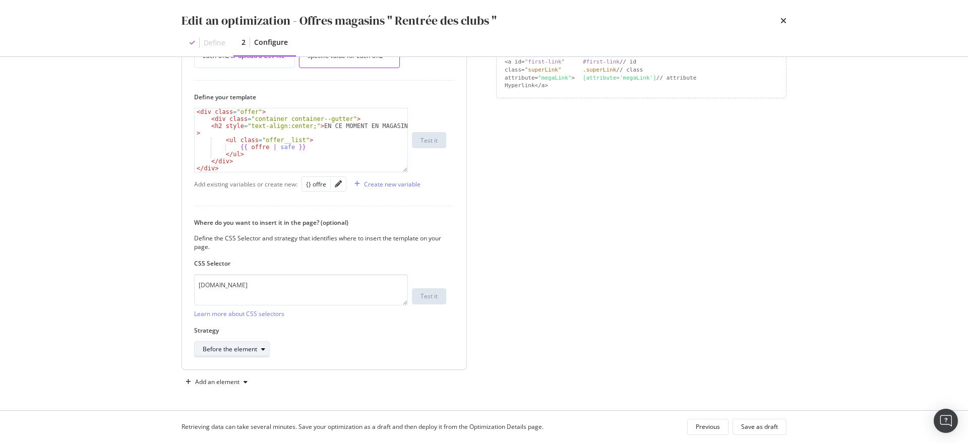
click at [257, 349] on div "Before the element" at bounding box center [230, 349] width 54 height 6
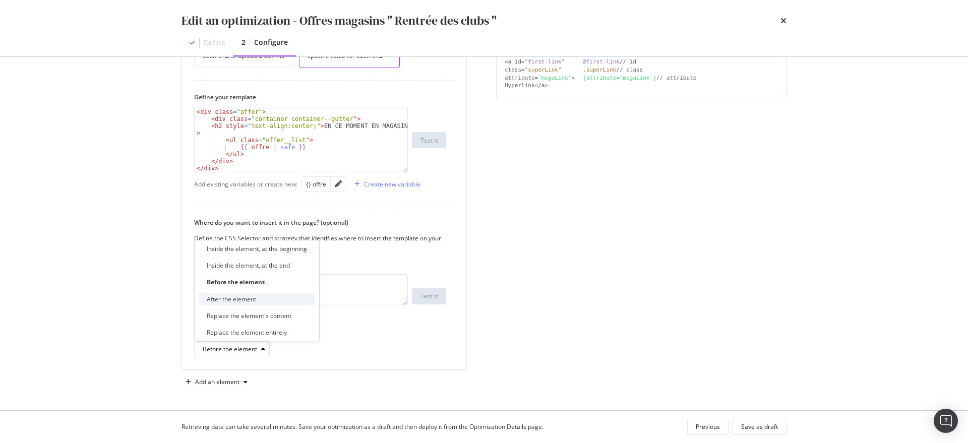
click at [259, 299] on div "After the element" at bounding box center [257, 299] width 116 height 13
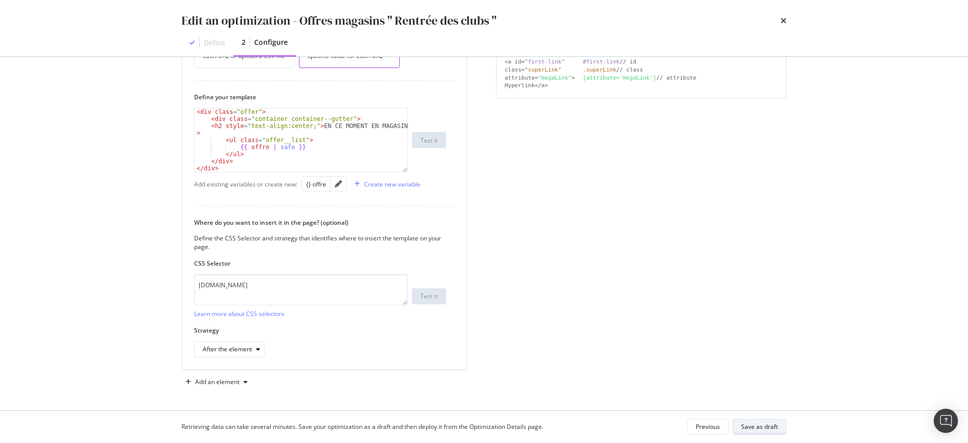
click at [751, 424] on div "Save as draft" at bounding box center [759, 427] width 37 height 9
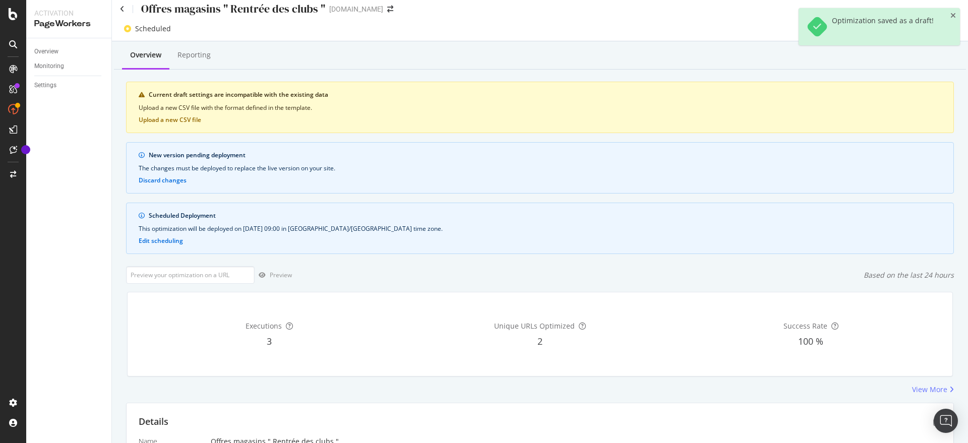
scroll to position [0, 0]
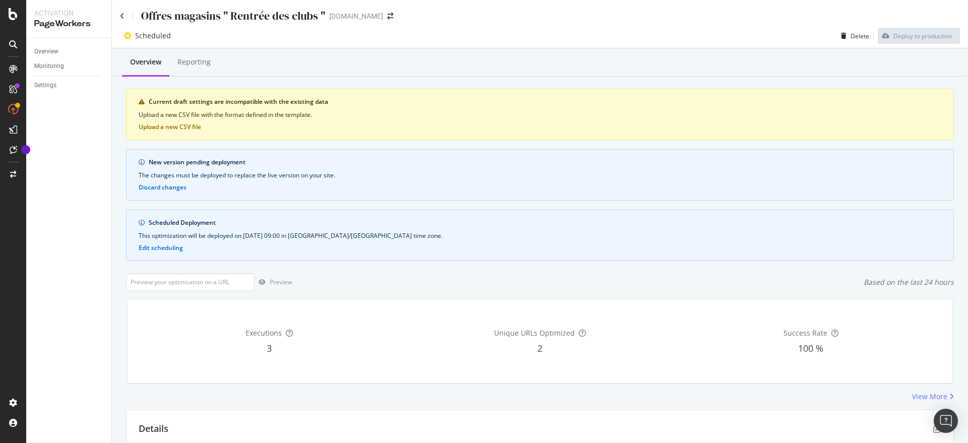
click at [179, 120] on div "Current draft settings are incompatible with the existing data Upload a new CSV…" at bounding box center [540, 114] width 828 height 51
click at [186, 129] on button "Upload a new CSV file" at bounding box center [170, 127] width 63 height 7
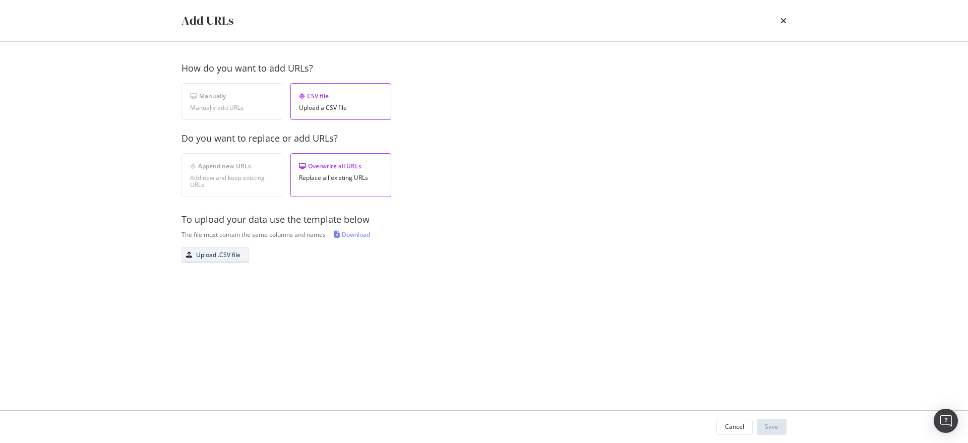
click at [224, 255] on div "Upload .CSV file" at bounding box center [218, 255] width 44 height 9
click at [780, 432] on button "Save" at bounding box center [772, 427] width 30 height 16
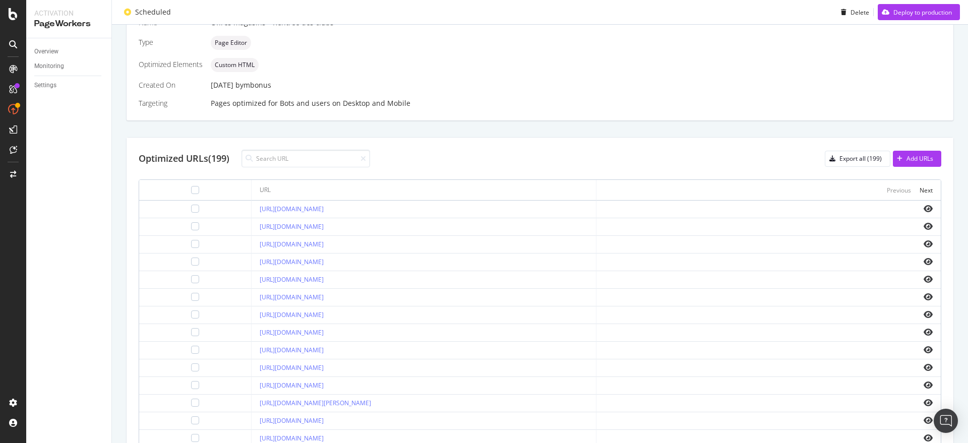
scroll to position [436, 0]
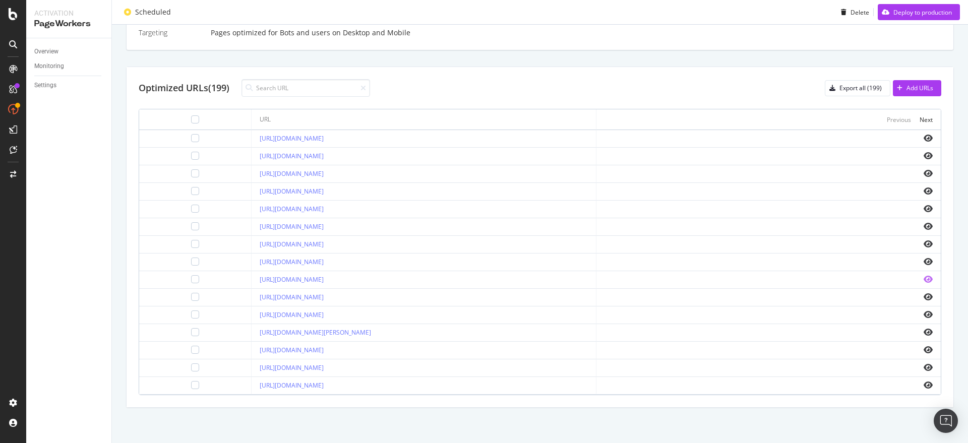
click at [924, 277] on icon "eye" at bounding box center [928, 279] width 9 height 8
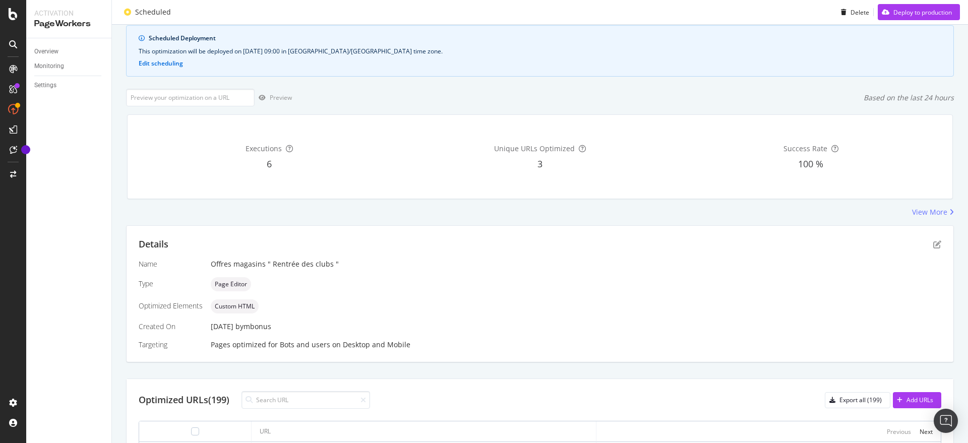
scroll to position [121, 0]
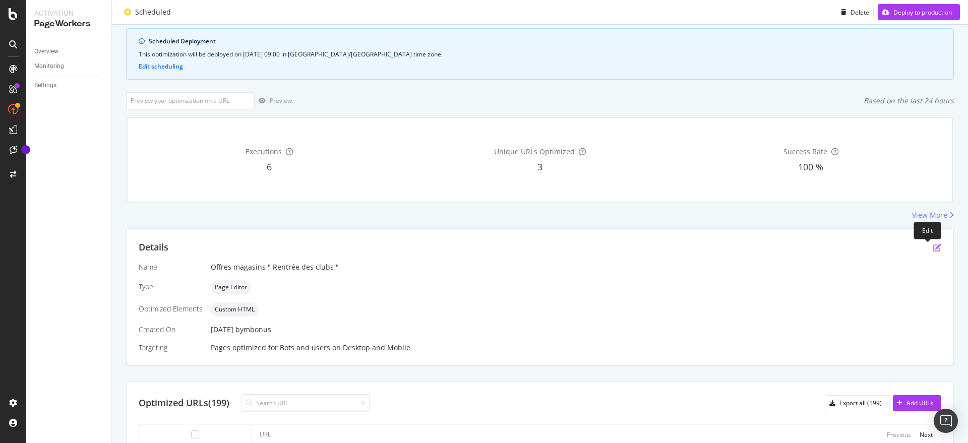
click at [933, 246] on icon "pen-to-square" at bounding box center [937, 248] width 8 height 8
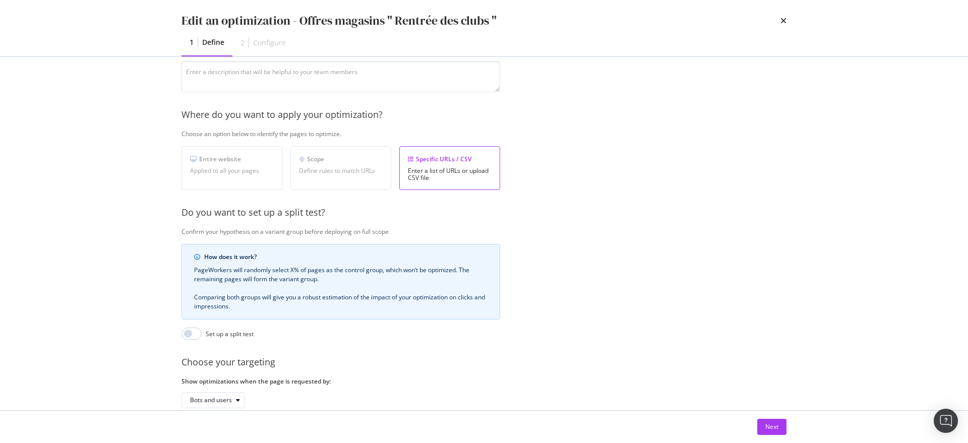
scroll to position [173, 0]
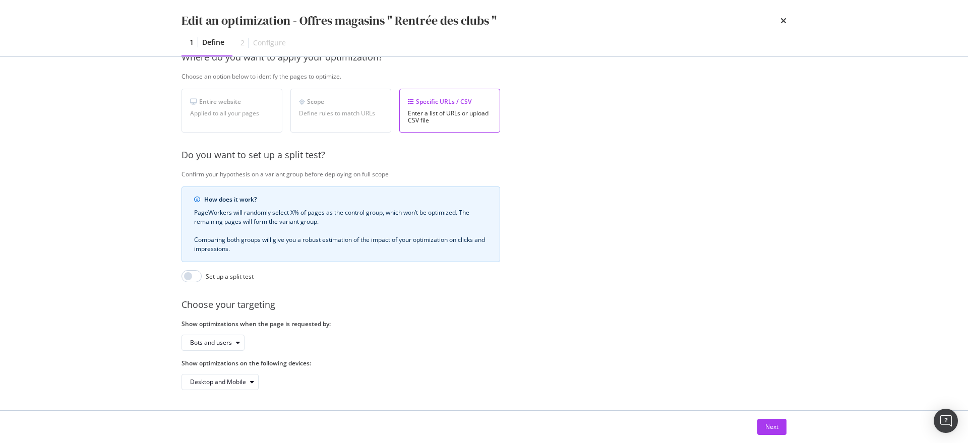
drag, startPoint x: 780, startPoint y: 427, endPoint x: 718, endPoint y: 407, distance: 64.9
click at [777, 425] on button "Next" at bounding box center [771, 427] width 29 height 16
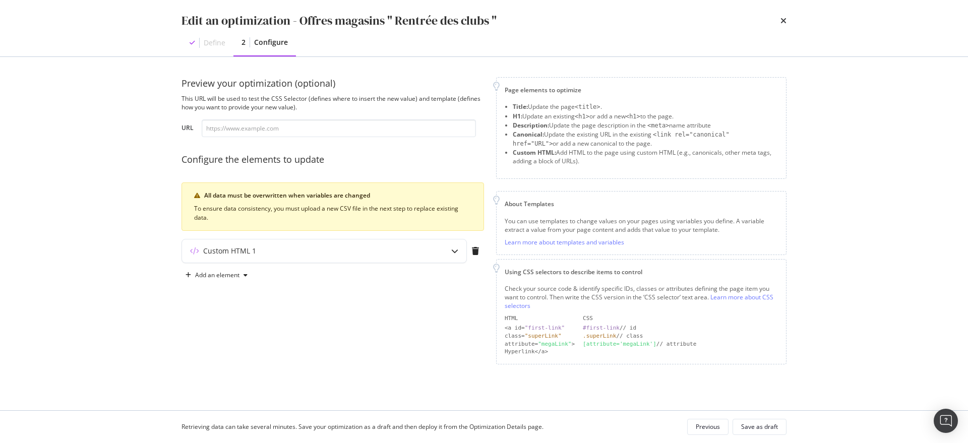
scroll to position [0, 0]
click at [270, 253] on div "Custom HTML 1" at bounding box center [304, 251] width 245 height 10
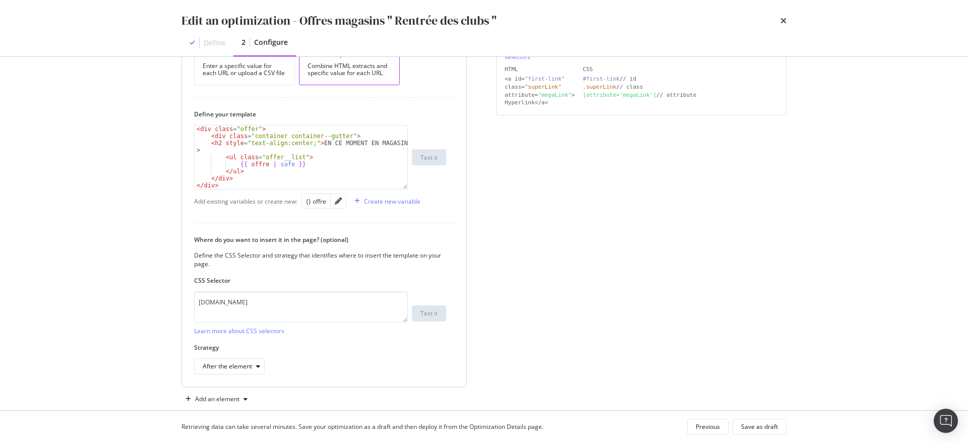
scroll to position [266, 0]
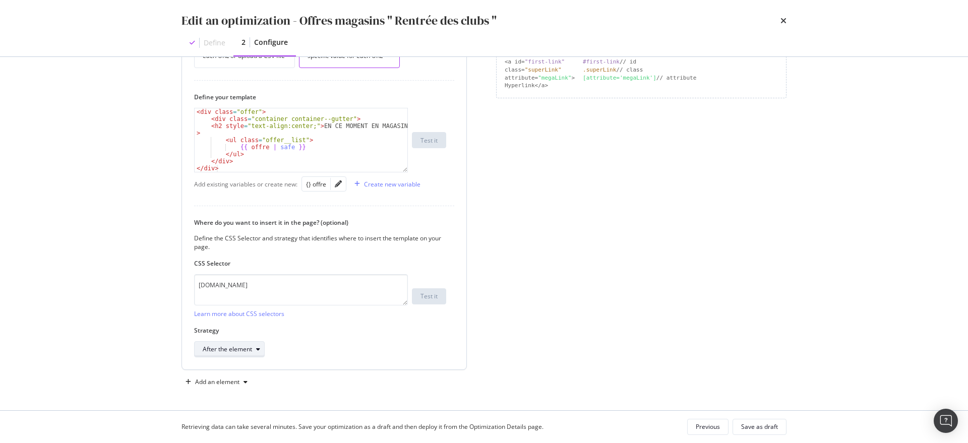
click at [225, 349] on div "After the element" at bounding box center [227, 349] width 49 height 6
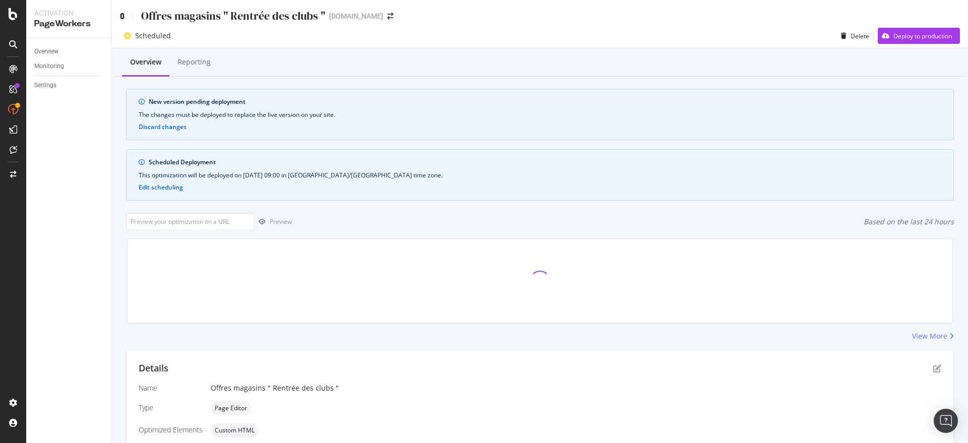
click at [122, 15] on icon at bounding box center [122, 16] width 5 height 7
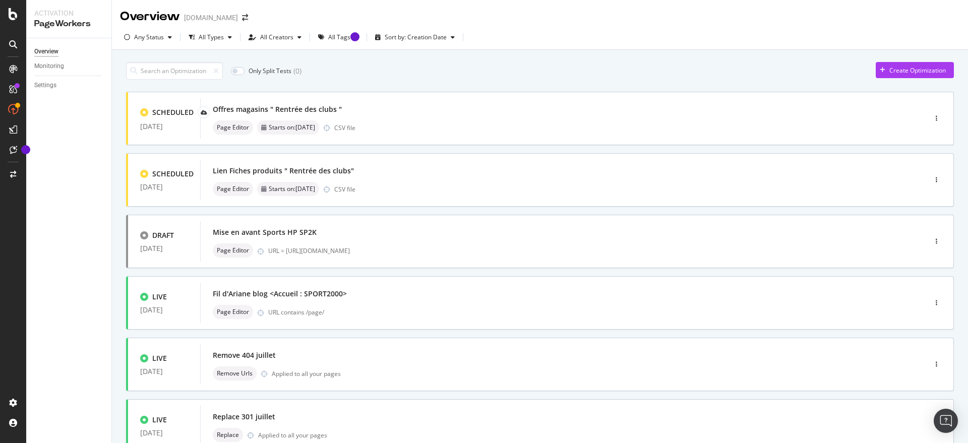
click at [593, 398] on div "SCHEDULED 13 Aug. 2025 Offres magasins " Rentrée des clubs " Page Editor Starts…" at bounding box center [540, 410] width 828 height 637
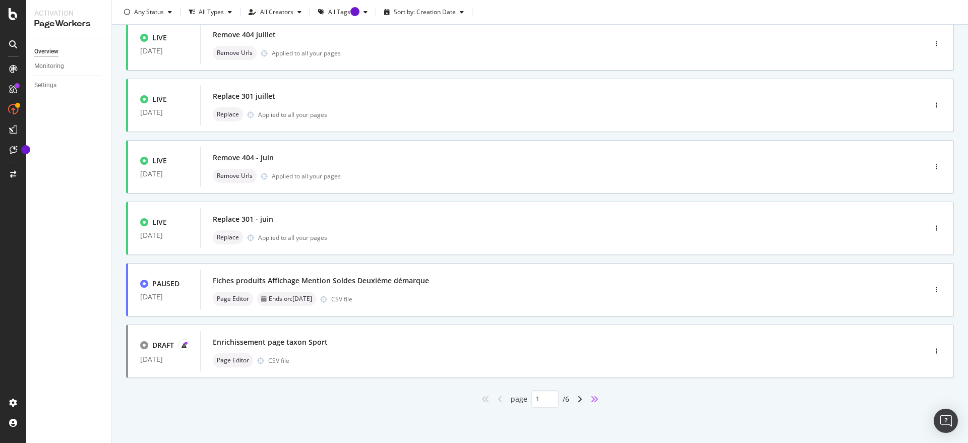
click at [591, 397] on icon "angles-right" at bounding box center [595, 399] width 8 height 8
type input "6"
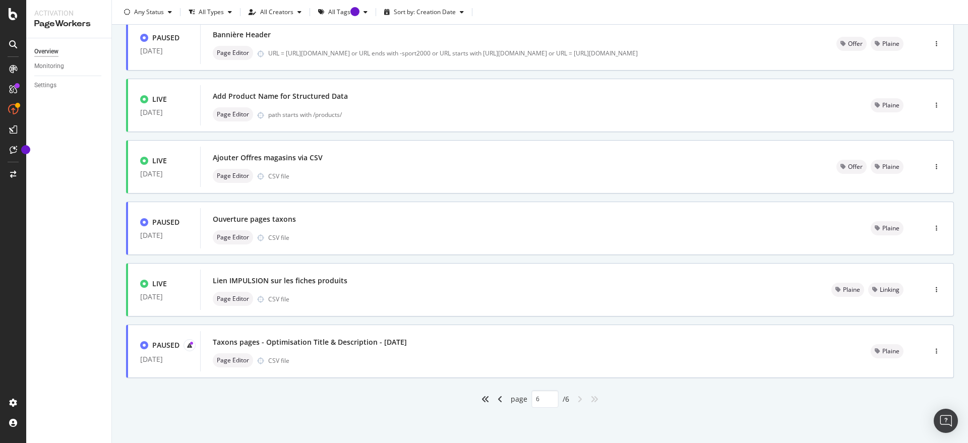
scroll to position [198, 0]
click at [369, 166] on div "Ajouter Offres magasins via CSV Page Editor CSV file" at bounding box center [513, 167] width 600 height 32
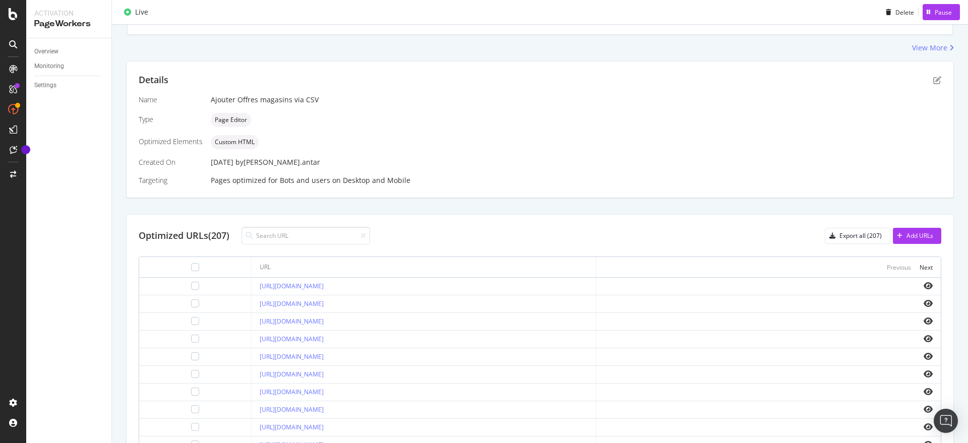
scroll to position [123, 0]
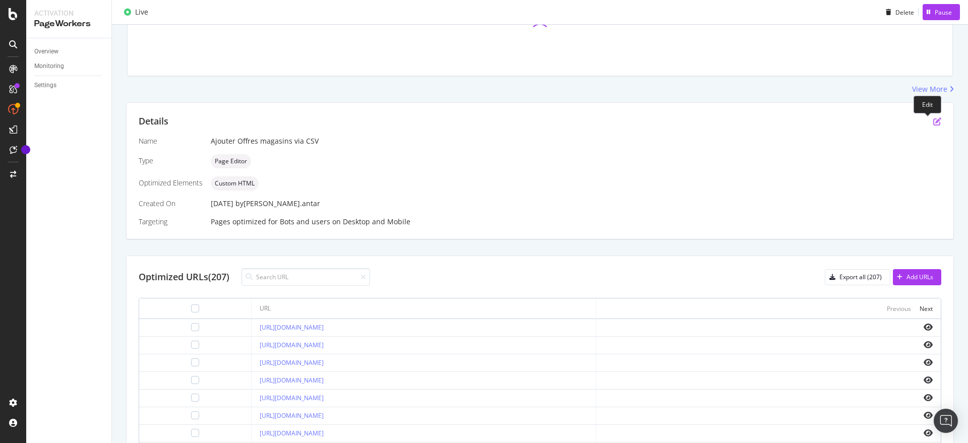
click at [933, 121] on icon "pen-to-square" at bounding box center [937, 122] width 8 height 8
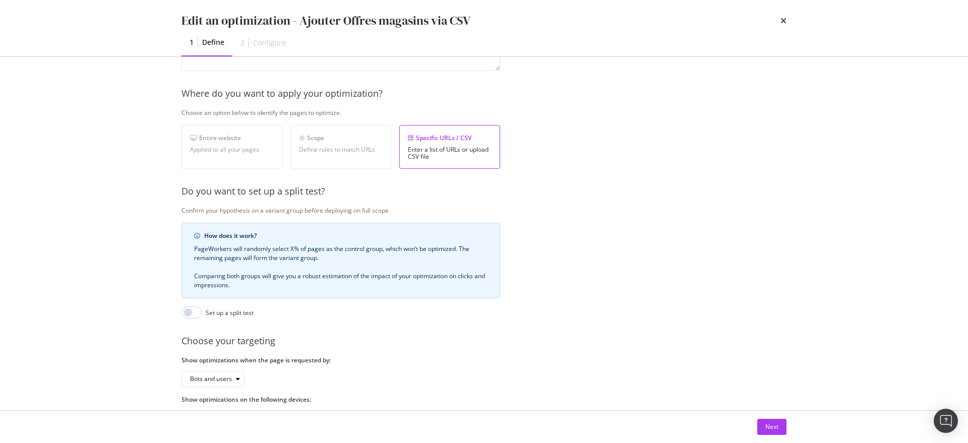
scroll to position [173, 0]
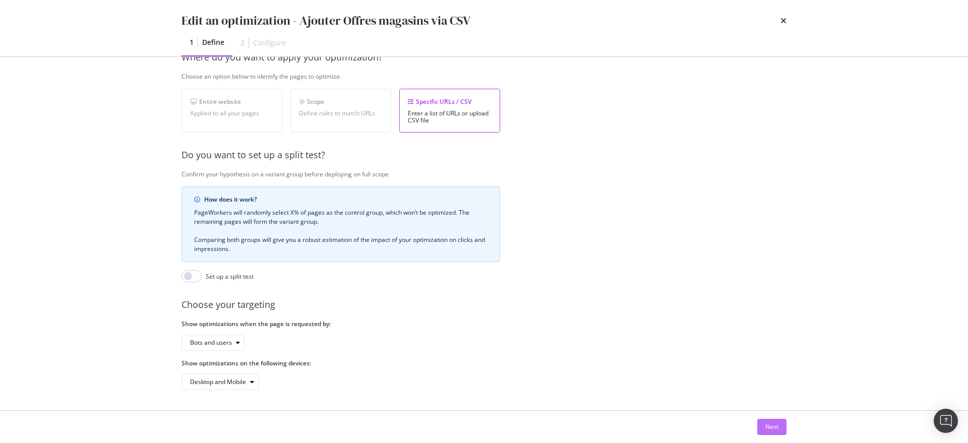
click at [776, 425] on div "Next" at bounding box center [772, 427] width 13 height 9
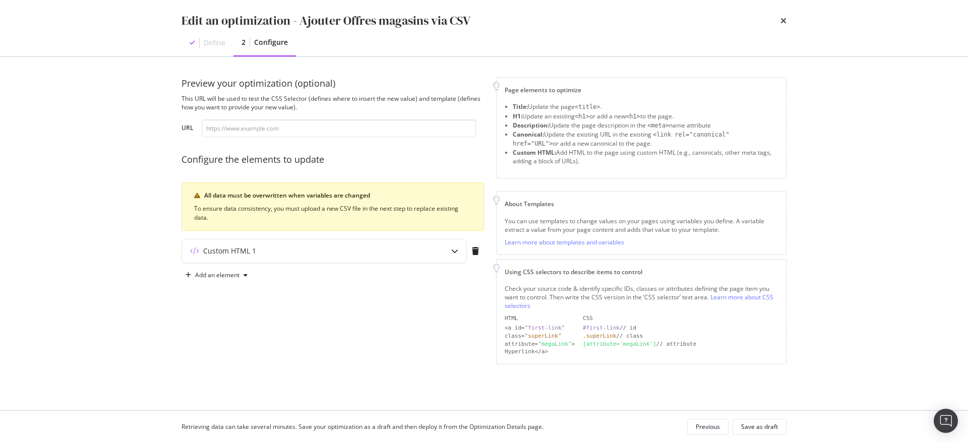
scroll to position [0, 0]
click at [298, 249] on div "Custom HTML 1" at bounding box center [304, 251] width 245 height 10
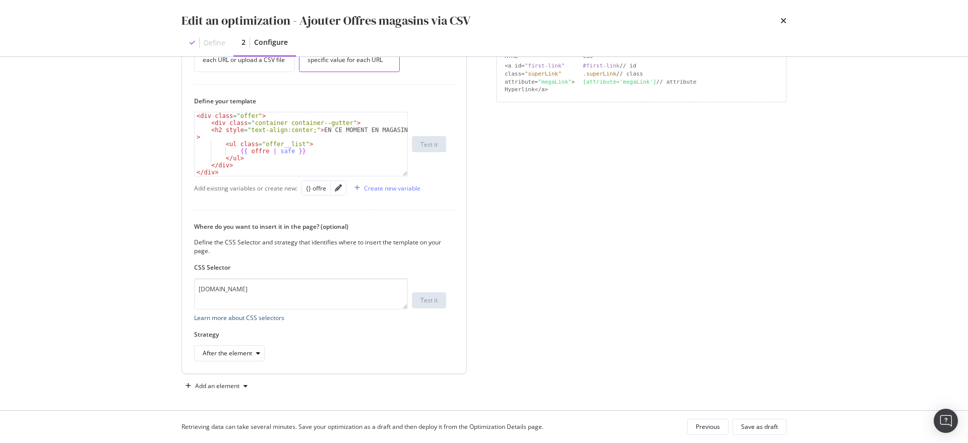
scroll to position [266, 0]
